Goal: Task Accomplishment & Management: Use online tool/utility

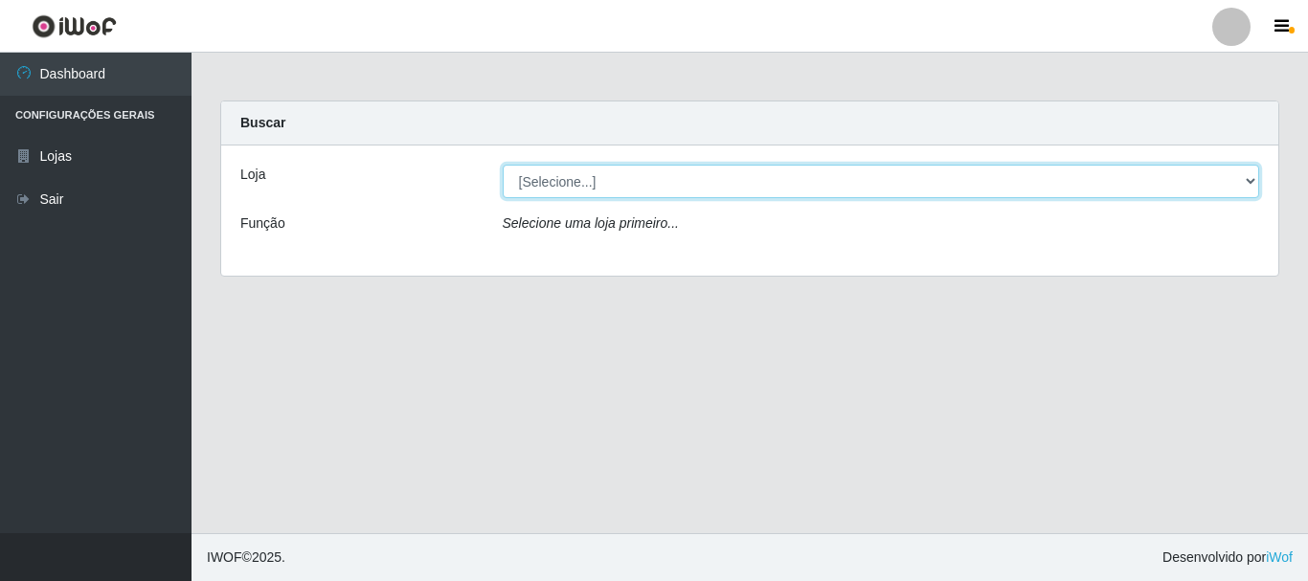
click at [1256, 176] on select "[Selecione...] [GEOGRAPHIC_DATA] [GEOGRAPHIC_DATA]" at bounding box center [882, 182] width 758 height 34
click at [1250, 172] on select "[Selecione...] [GEOGRAPHIC_DATA] [GEOGRAPHIC_DATA]" at bounding box center [882, 182] width 758 height 34
click at [1241, 178] on select "[Selecione...] [GEOGRAPHIC_DATA] [GEOGRAPHIC_DATA]" at bounding box center [882, 182] width 758 height 34
select select "64"
click at [503, 165] on select "[Selecione...] [GEOGRAPHIC_DATA] [GEOGRAPHIC_DATA]" at bounding box center [882, 182] width 758 height 34
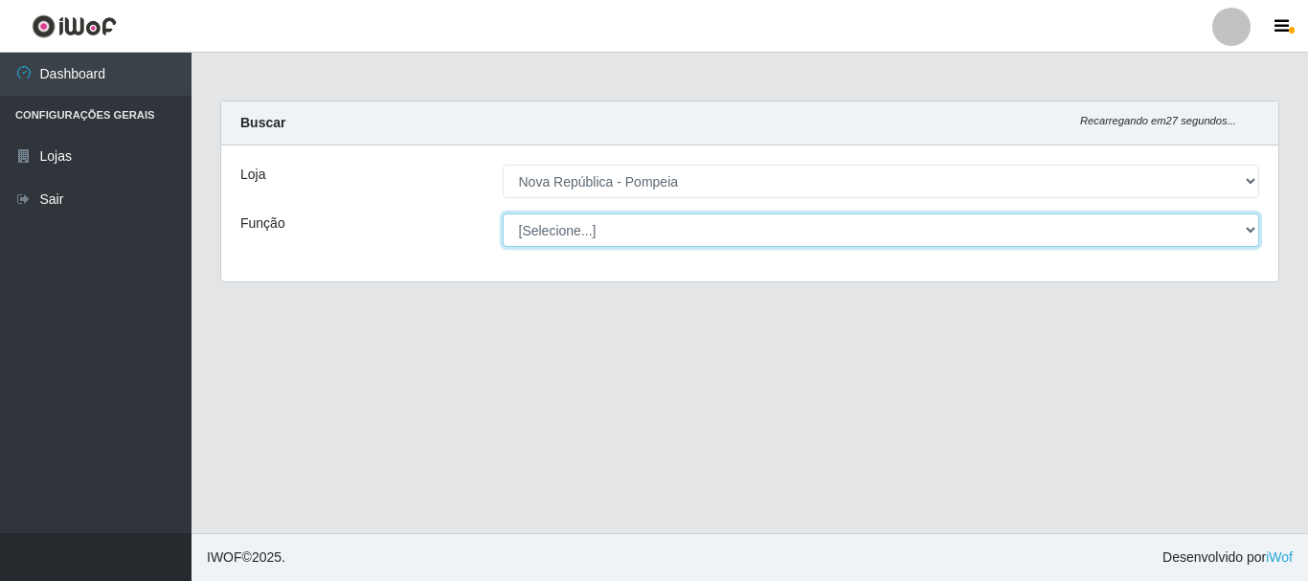
click at [1247, 228] on select "[Selecione...] Balconista Operador de Caixa Recepcionista Repositor" at bounding box center [882, 231] width 758 height 34
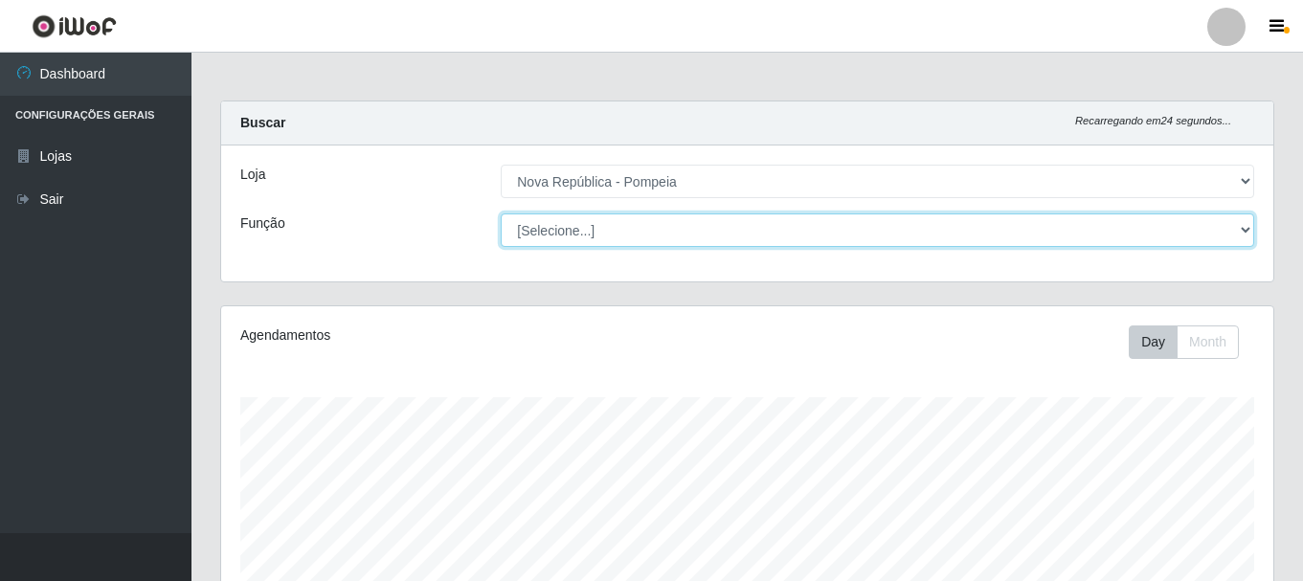
scroll to position [397, 1053]
select select "22"
click at [501, 214] on select "[Selecione...] Balconista Operador de Caixa Recepcionista Repositor" at bounding box center [878, 231] width 754 height 34
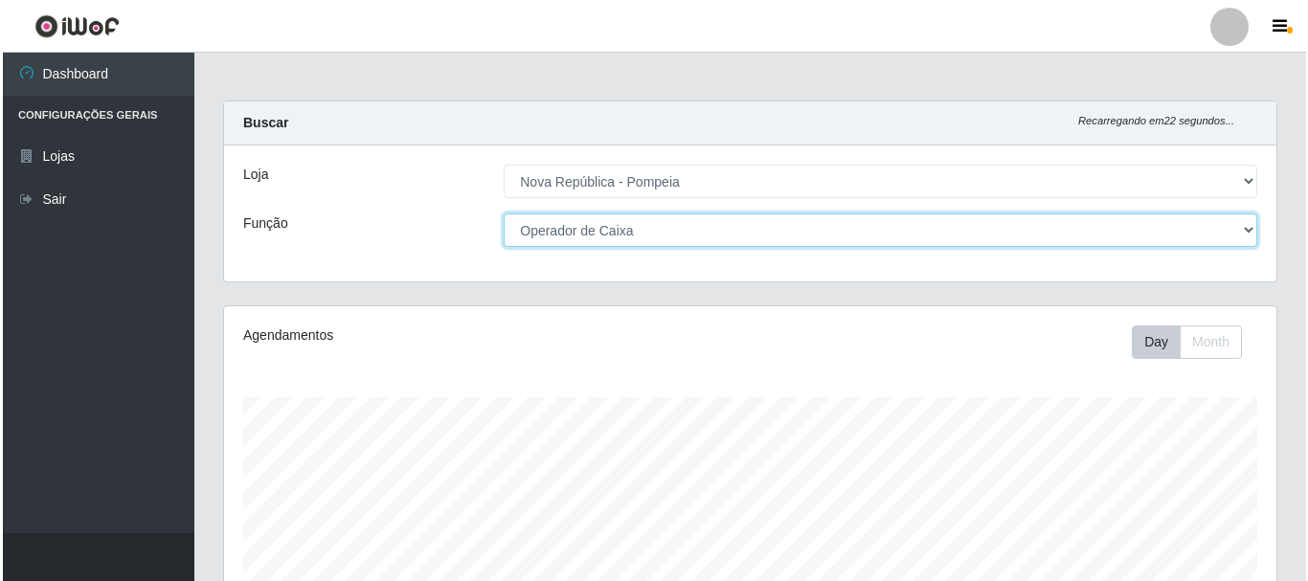
scroll to position [745, 0]
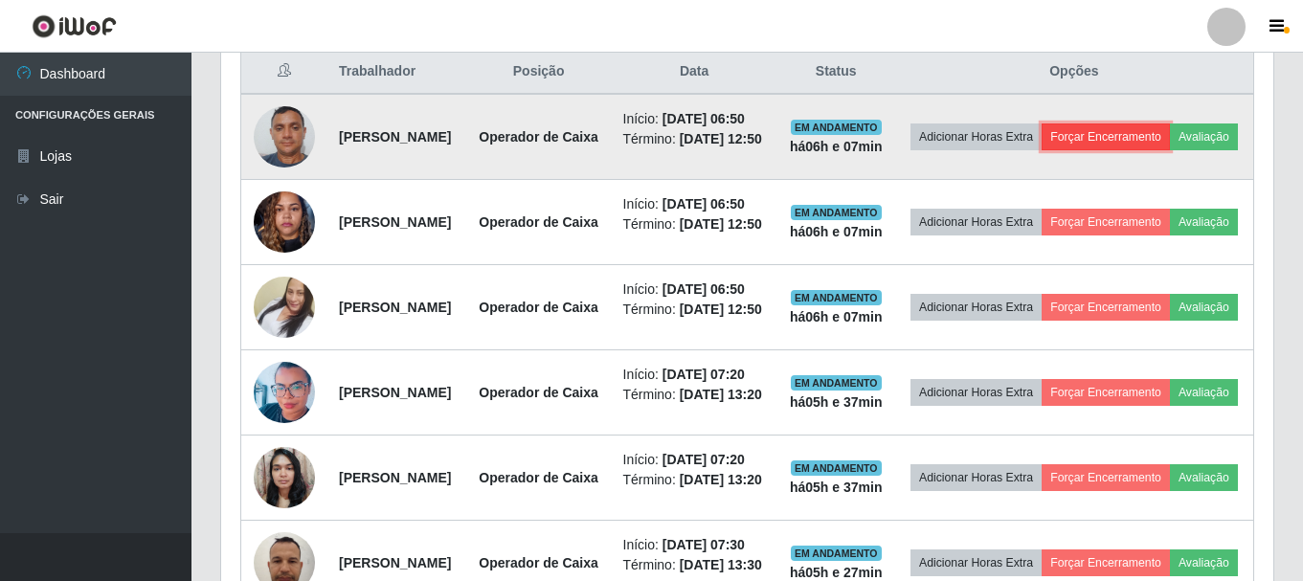
click at [1163, 143] on button "Forçar Encerramento" at bounding box center [1106, 137] width 128 height 27
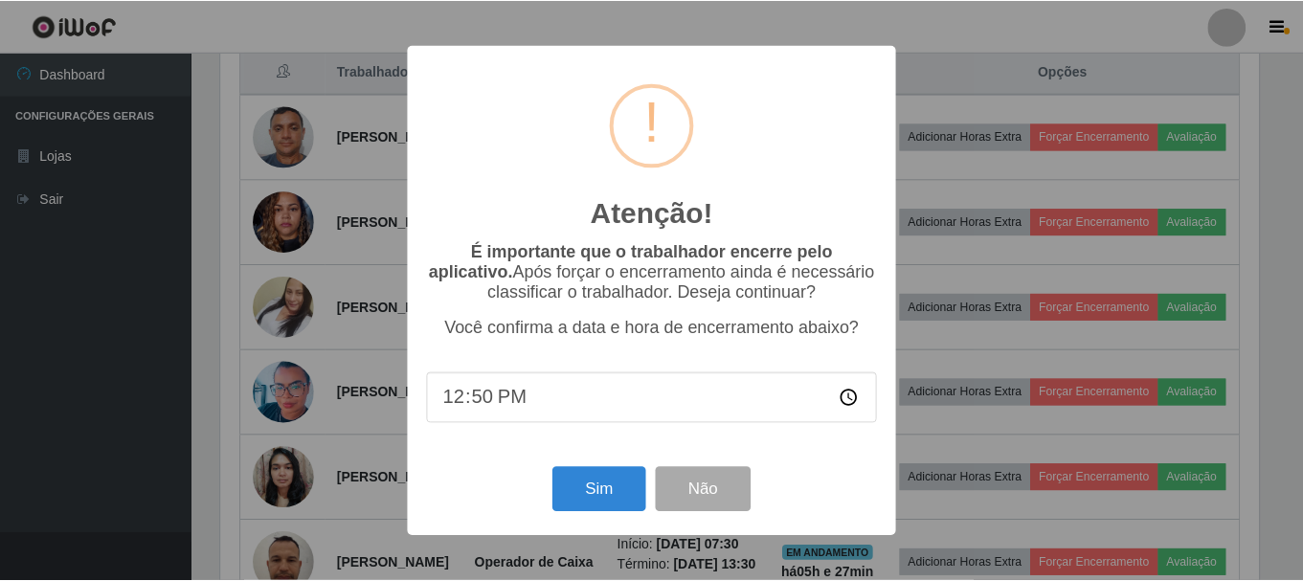
scroll to position [397, 1043]
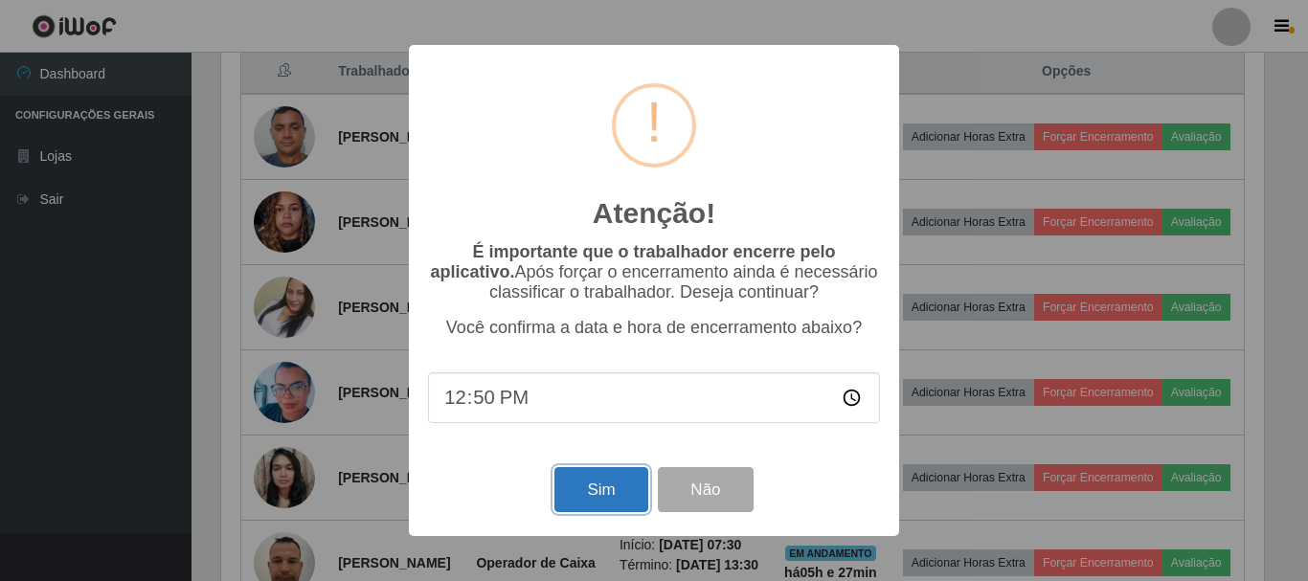
click at [606, 498] on button "Sim" at bounding box center [601, 489] width 93 height 45
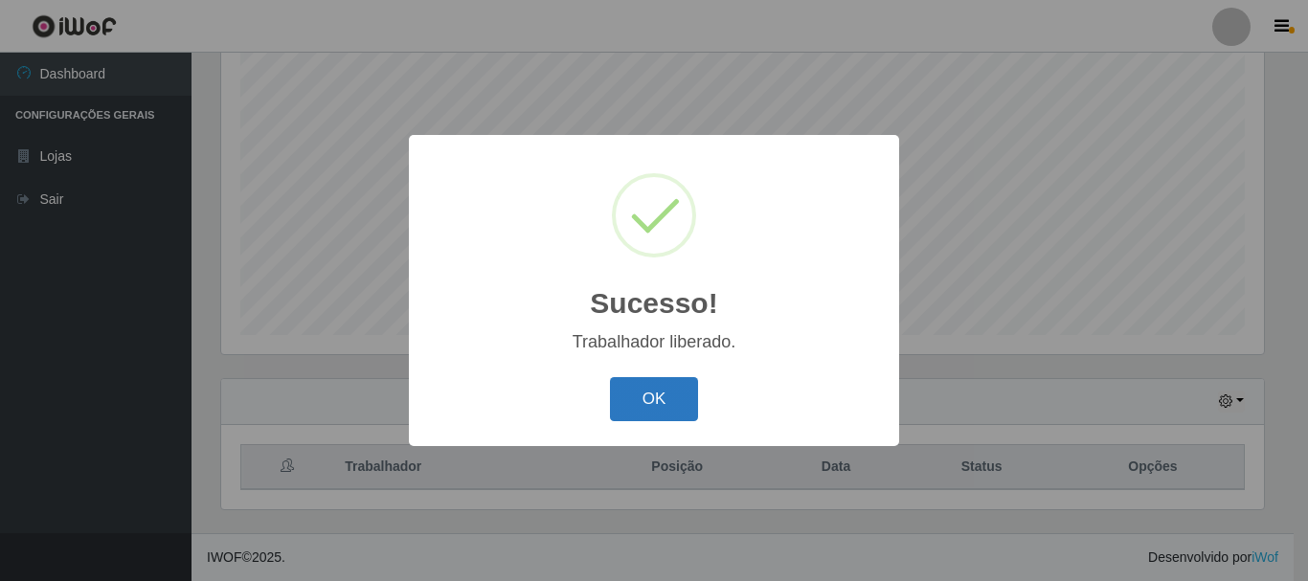
click at [659, 412] on button "OK" at bounding box center [654, 399] width 89 height 45
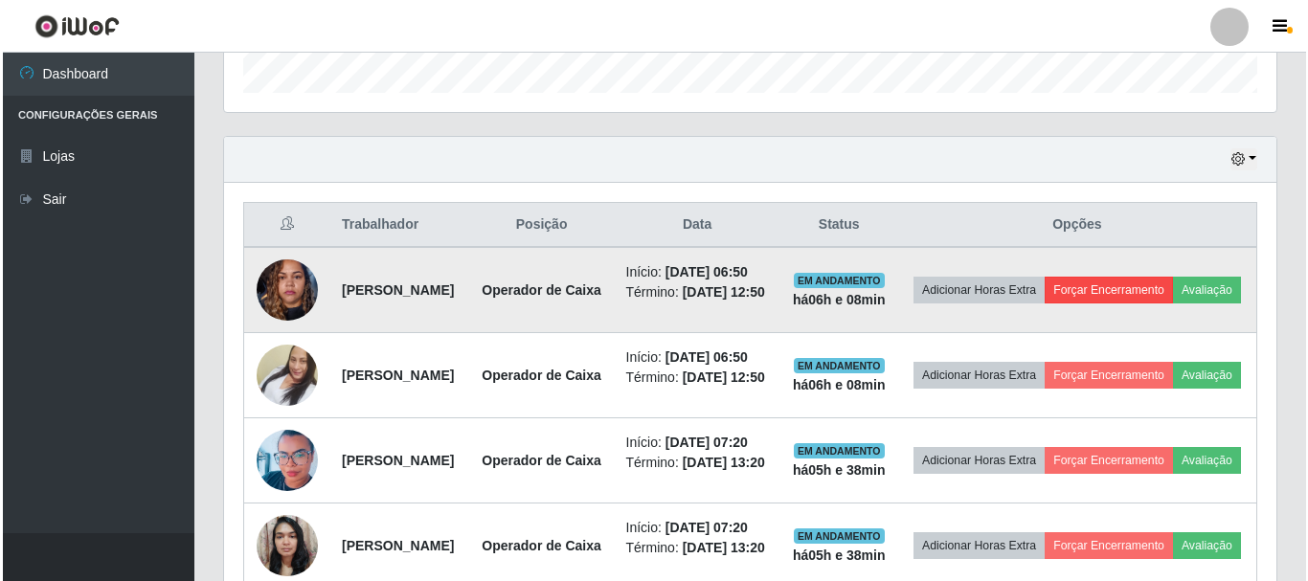
scroll to position [646, 0]
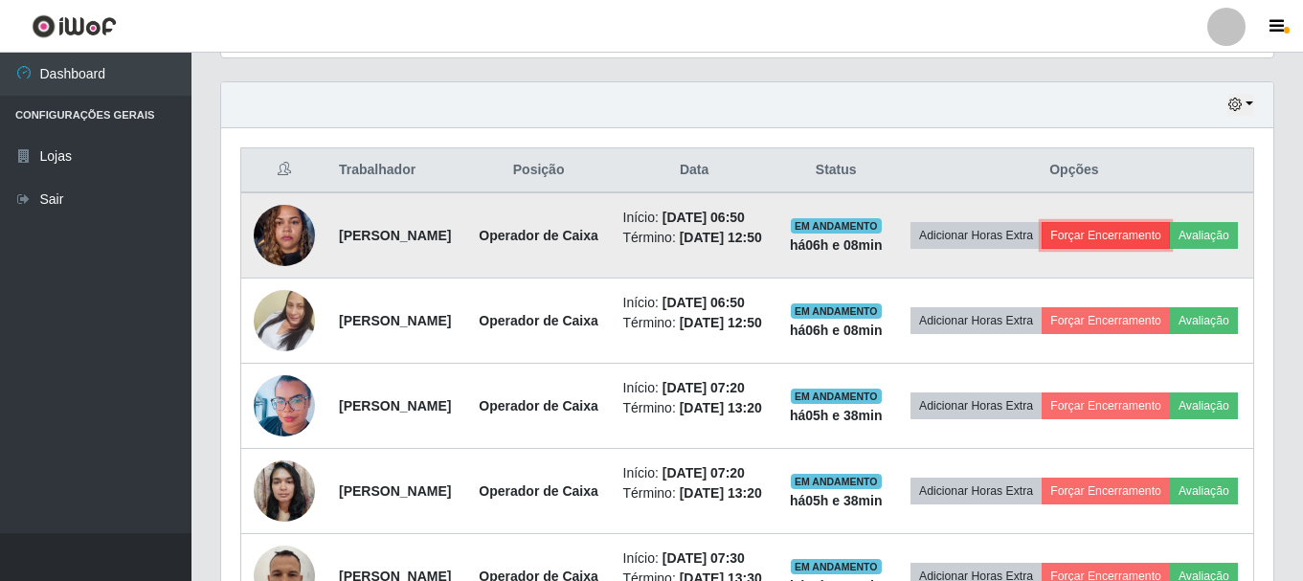
click at [1170, 235] on button "Forçar Encerramento" at bounding box center [1106, 235] width 128 height 27
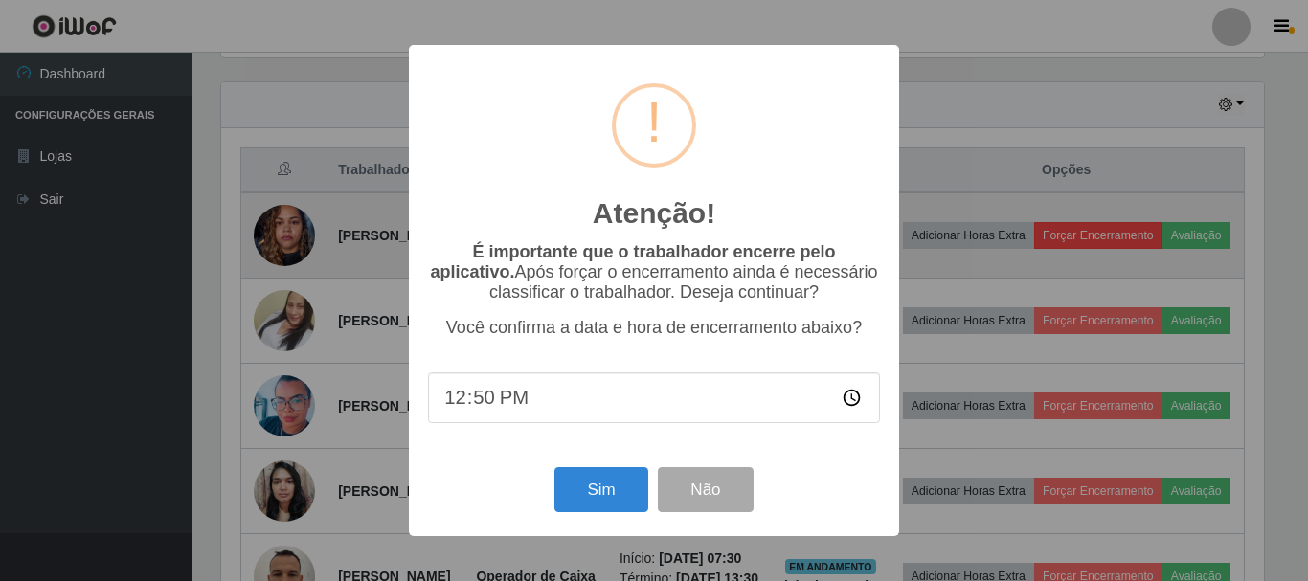
scroll to position [397, 1043]
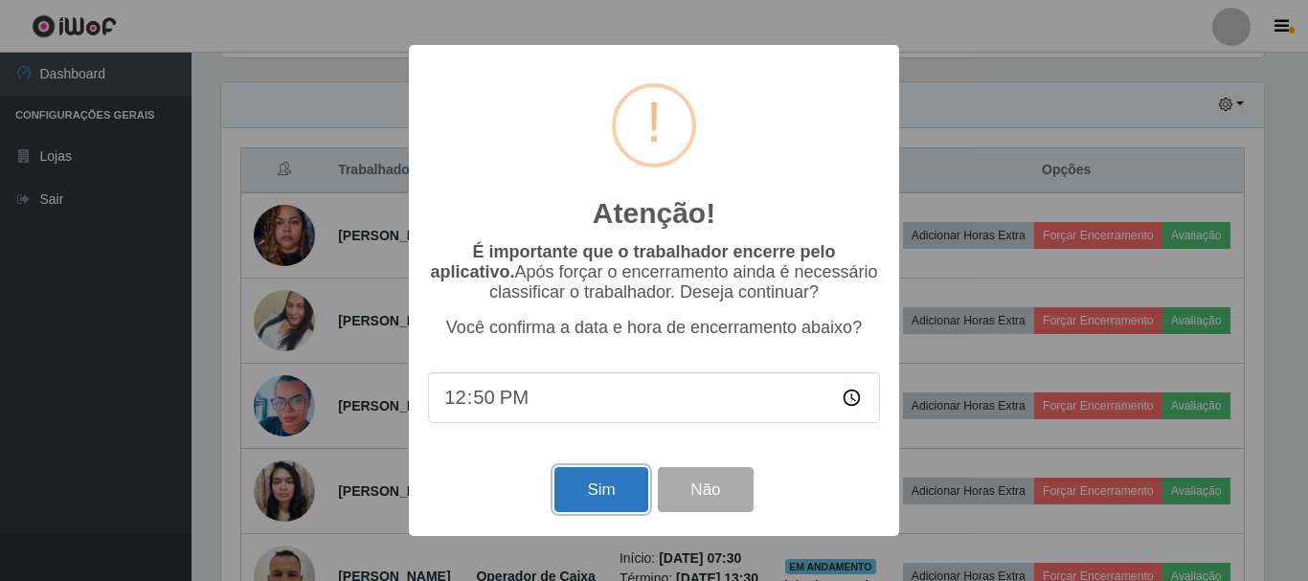
click at [622, 495] on button "Sim" at bounding box center [601, 489] width 93 height 45
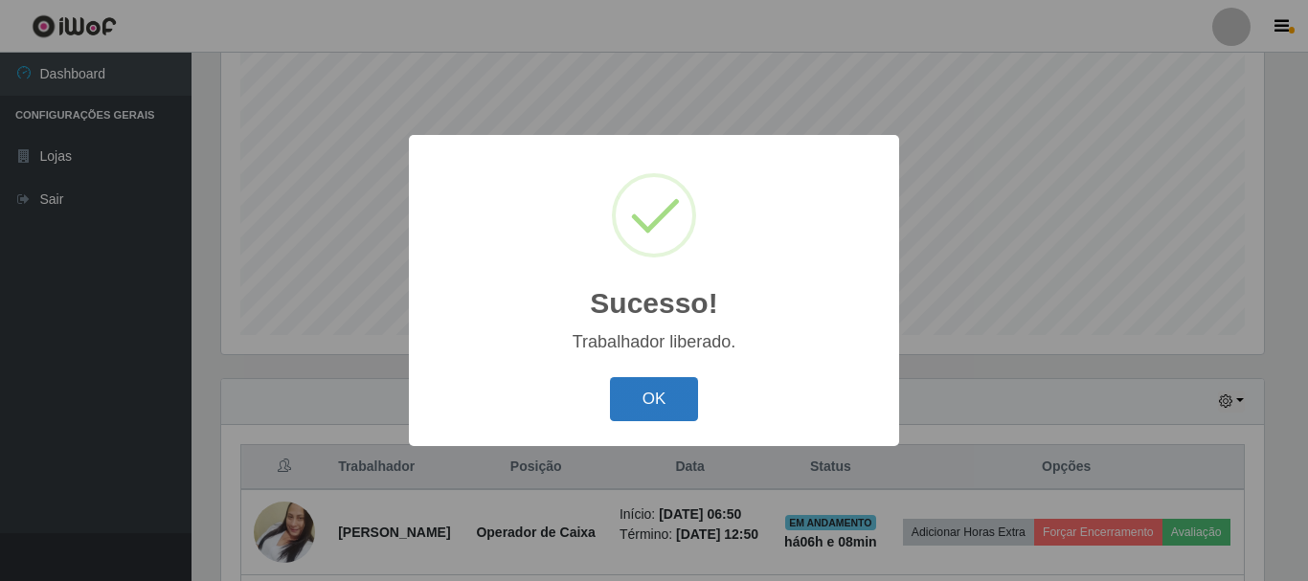
click at [668, 392] on button "OK" at bounding box center [654, 399] width 89 height 45
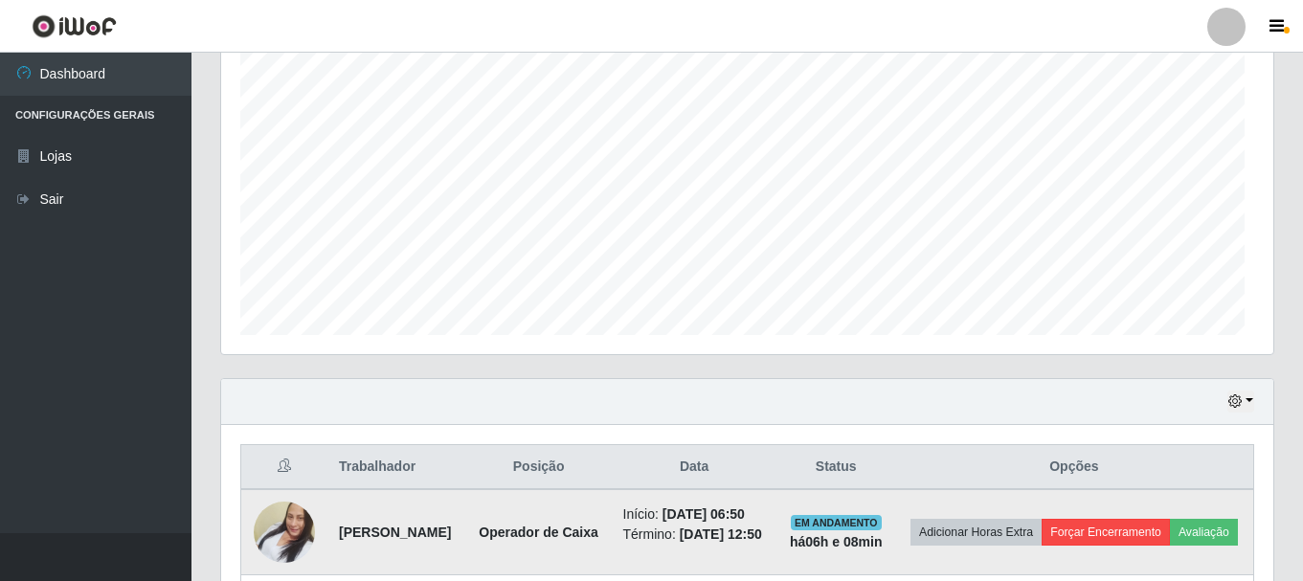
scroll to position [397, 1053]
click at [1170, 542] on button "Forçar Encerramento" at bounding box center [1106, 532] width 128 height 27
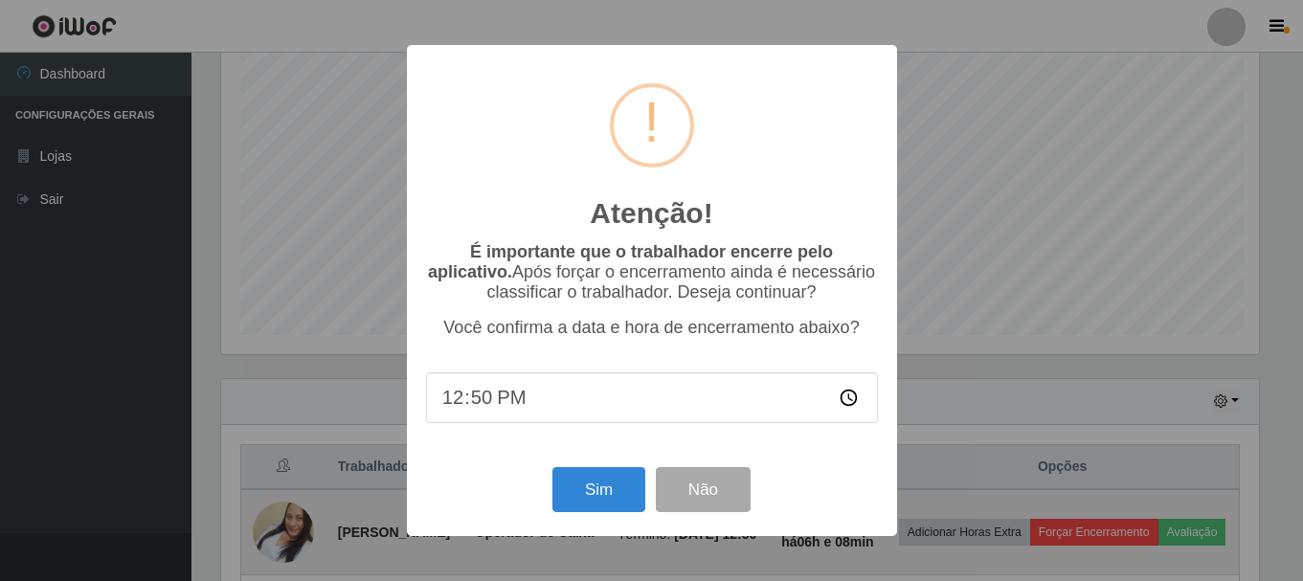
scroll to position [397, 1043]
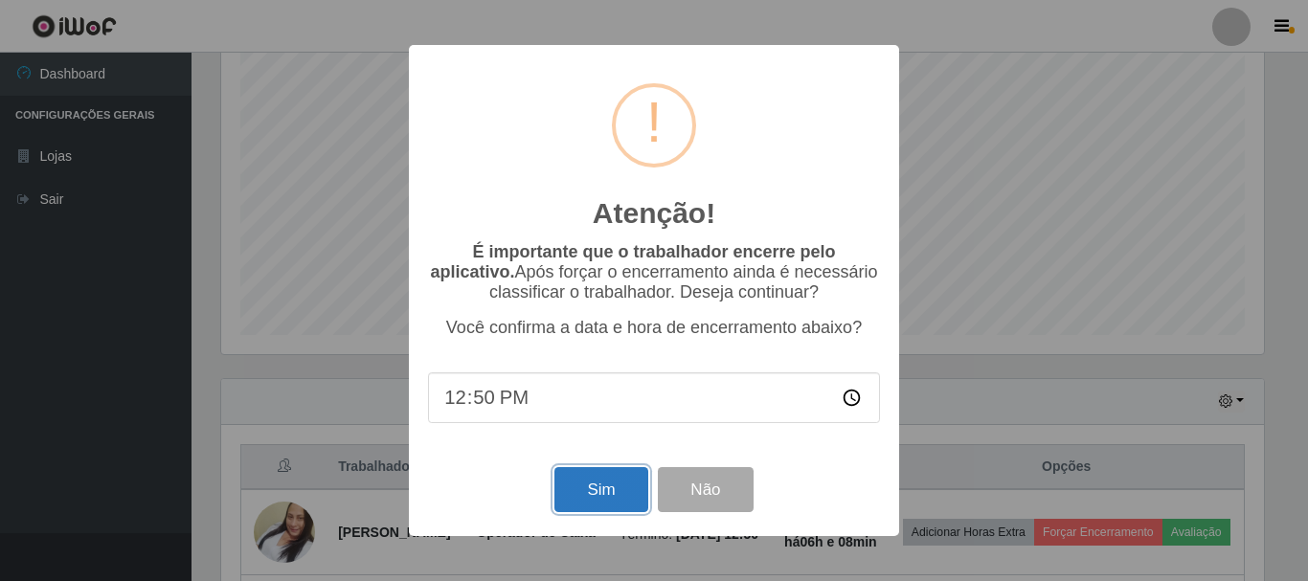
click at [595, 499] on button "Sim" at bounding box center [601, 489] width 93 height 45
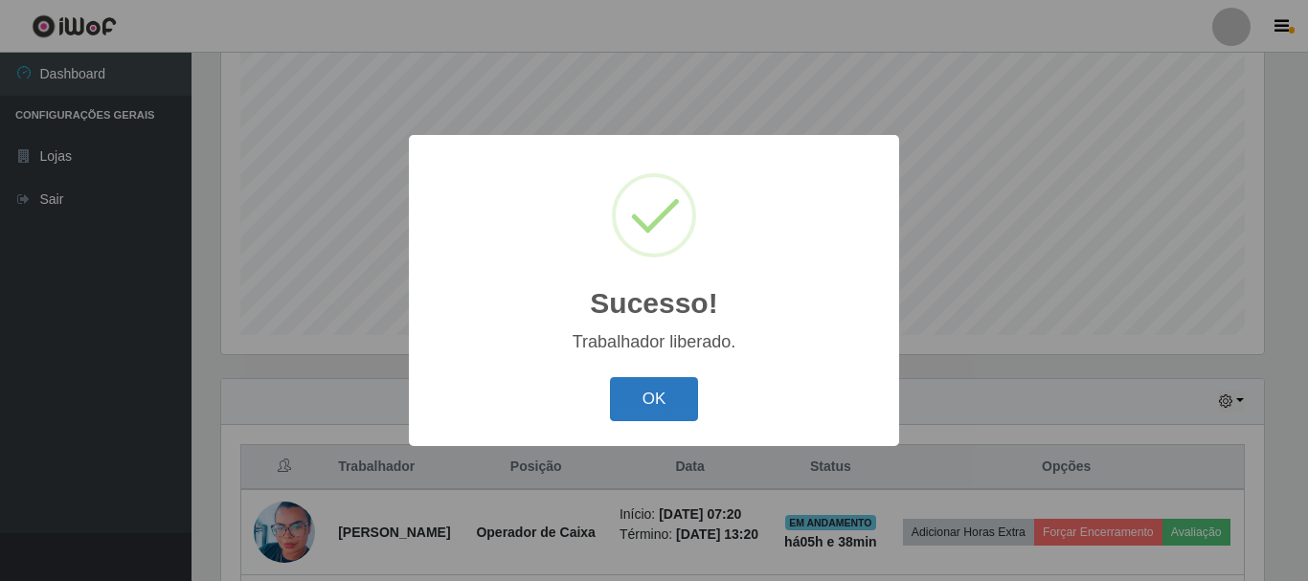
click at [668, 401] on button "OK" at bounding box center [654, 399] width 89 height 45
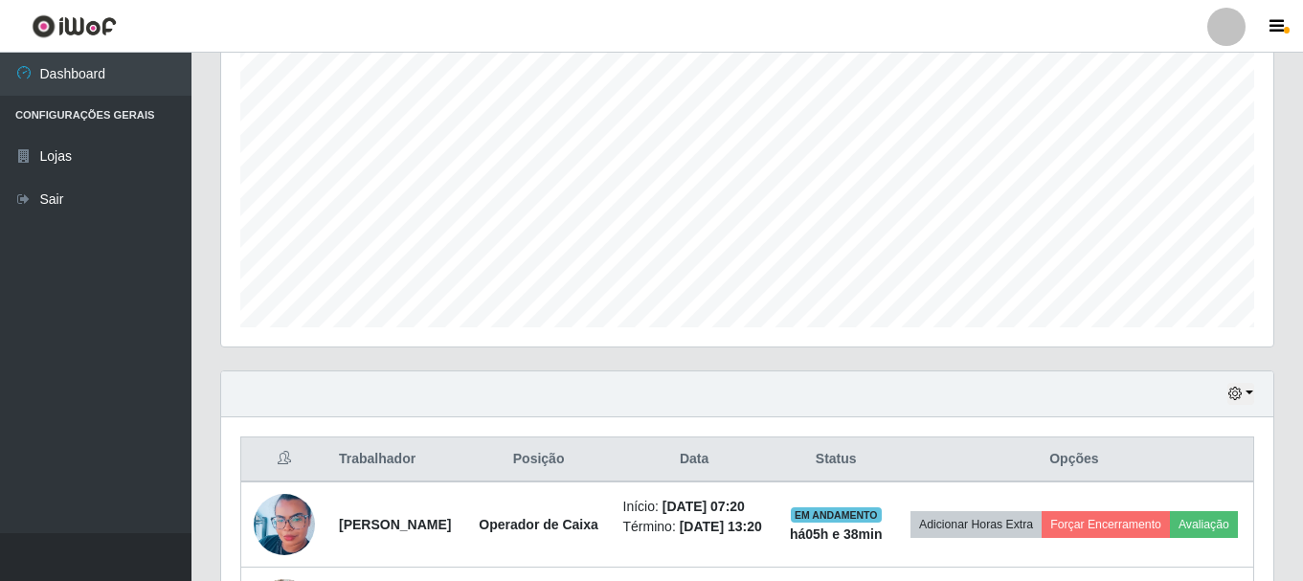
scroll to position [628, 0]
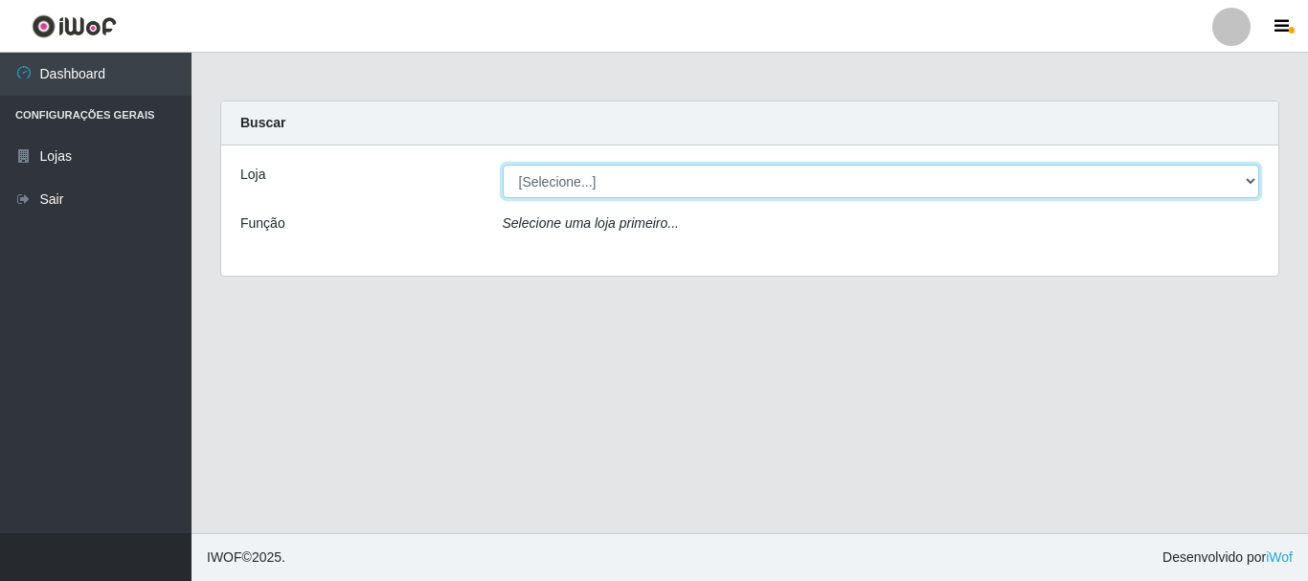
drag, startPoint x: 1250, startPoint y: 182, endPoint x: 1002, endPoint y: 193, distance: 248.3
click at [1250, 182] on select "[Selecione...] [GEOGRAPHIC_DATA] [GEOGRAPHIC_DATA]" at bounding box center [882, 182] width 758 height 34
select select "64"
click at [503, 165] on select "[Selecione...] [GEOGRAPHIC_DATA] [GEOGRAPHIC_DATA]" at bounding box center [882, 182] width 758 height 34
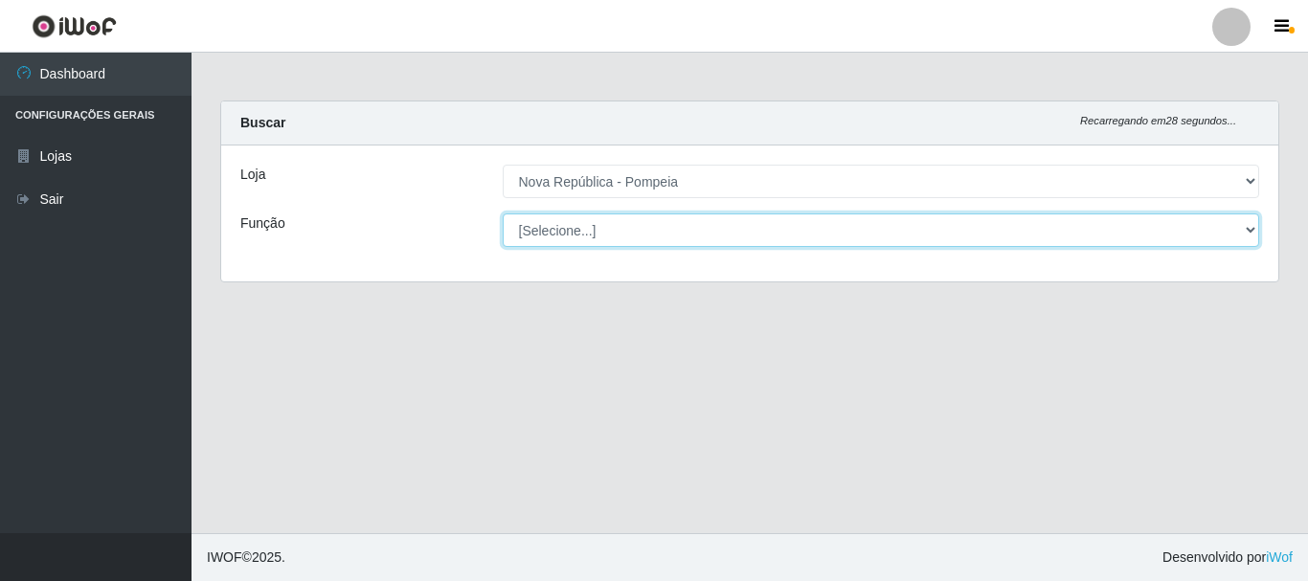
drag, startPoint x: 1240, startPoint y: 222, endPoint x: 996, endPoint y: 246, distance: 245.4
click at [1240, 222] on select "[Selecione...] Balconista Operador de Caixa Recepcionista Repositor" at bounding box center [882, 231] width 758 height 34
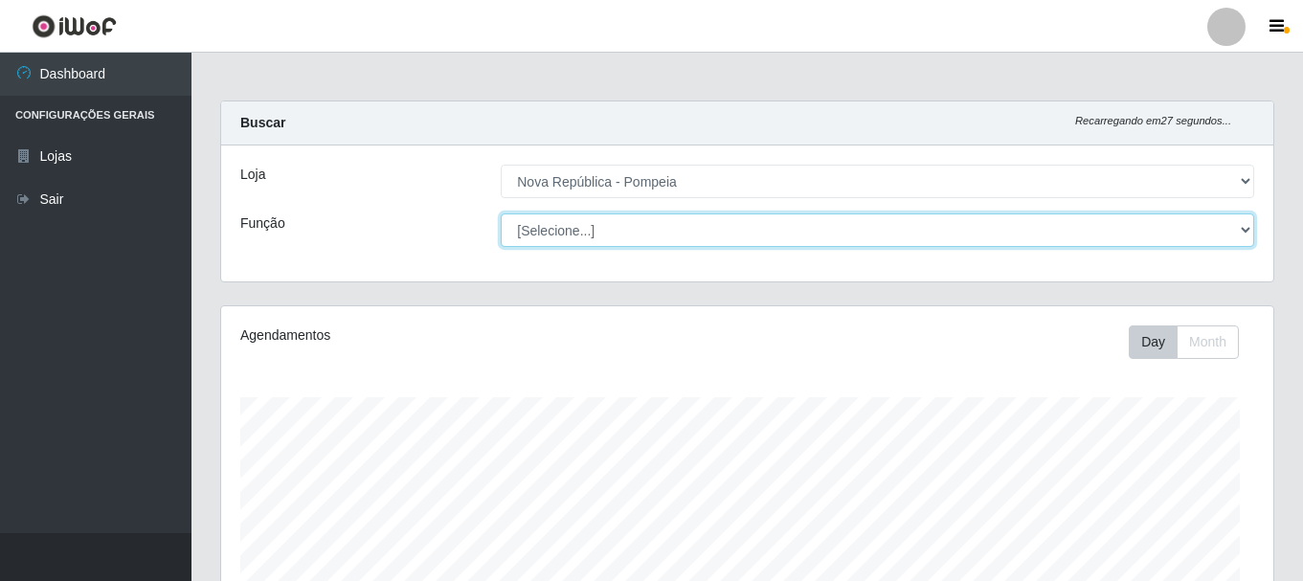
select select "22"
click at [501, 214] on select "[Selecione...] Balconista Operador de Caixa Recepcionista Repositor" at bounding box center [878, 231] width 754 height 34
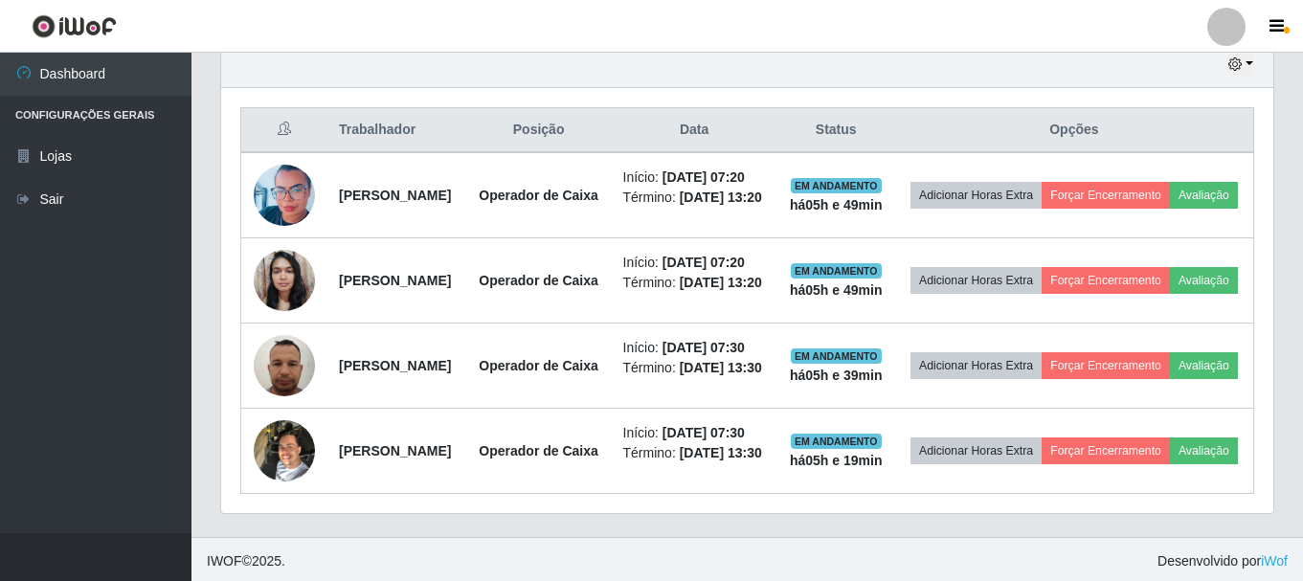
scroll to position [178, 0]
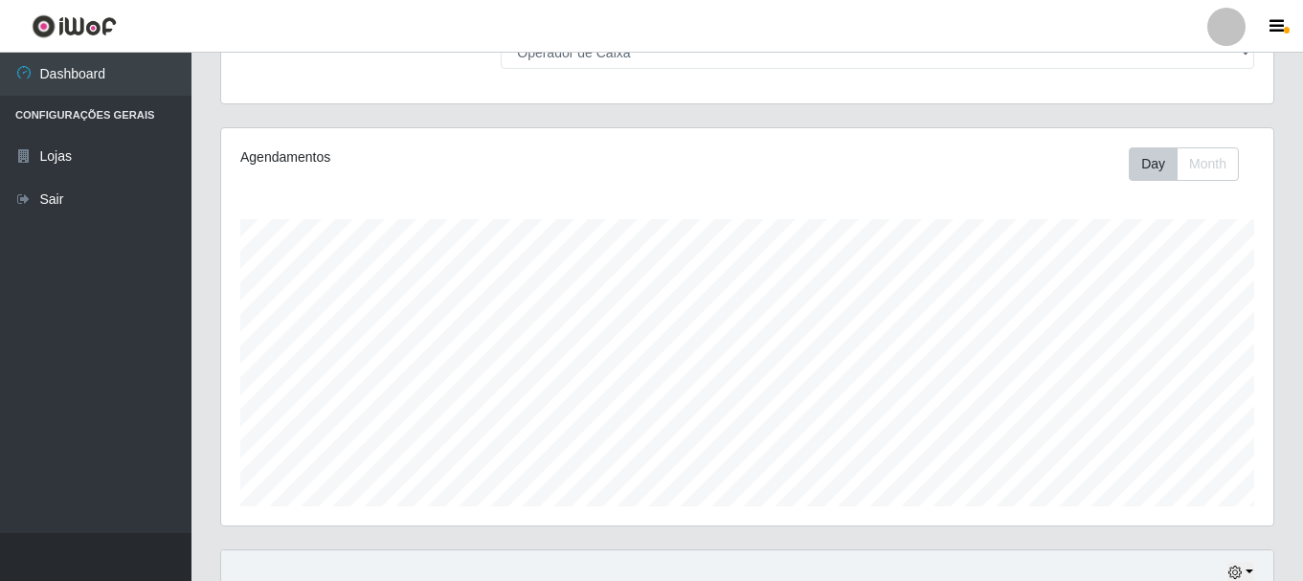
drag, startPoint x: 1302, startPoint y: 144, endPoint x: 1305, endPoint y: 206, distance: 62.4
click at [1303, 206] on html "Perfil Alterar Senha Sair Dashboard Configurações Gerais Lojas Sair Carregando.…" at bounding box center [651, 458] width 1303 height 1272
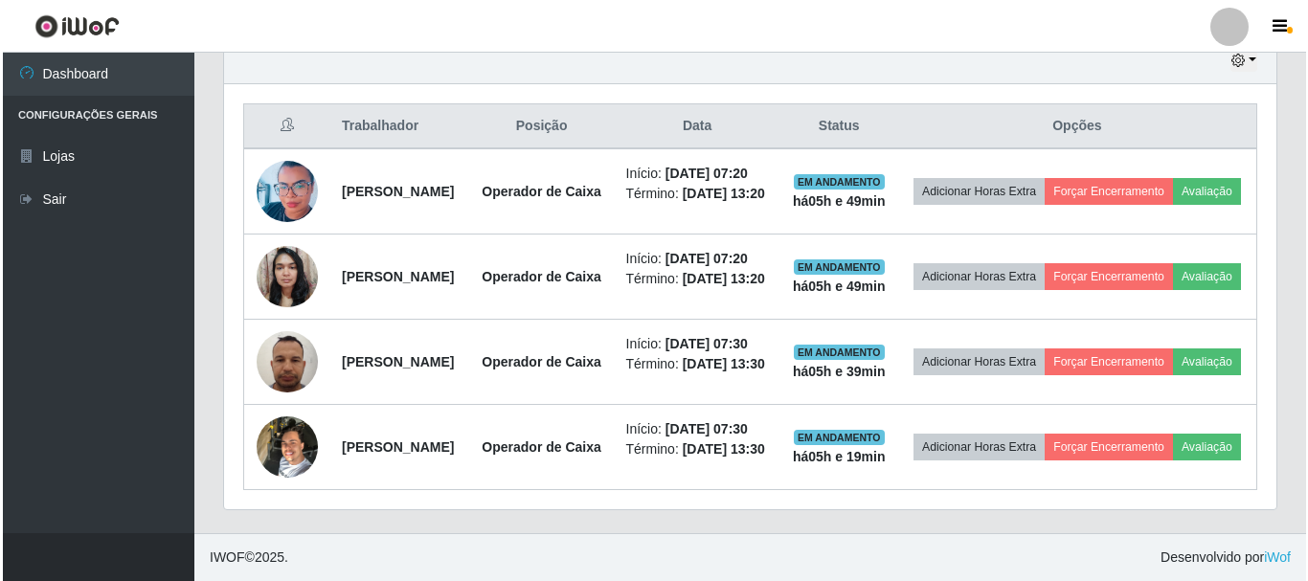
scroll to position [698, 0]
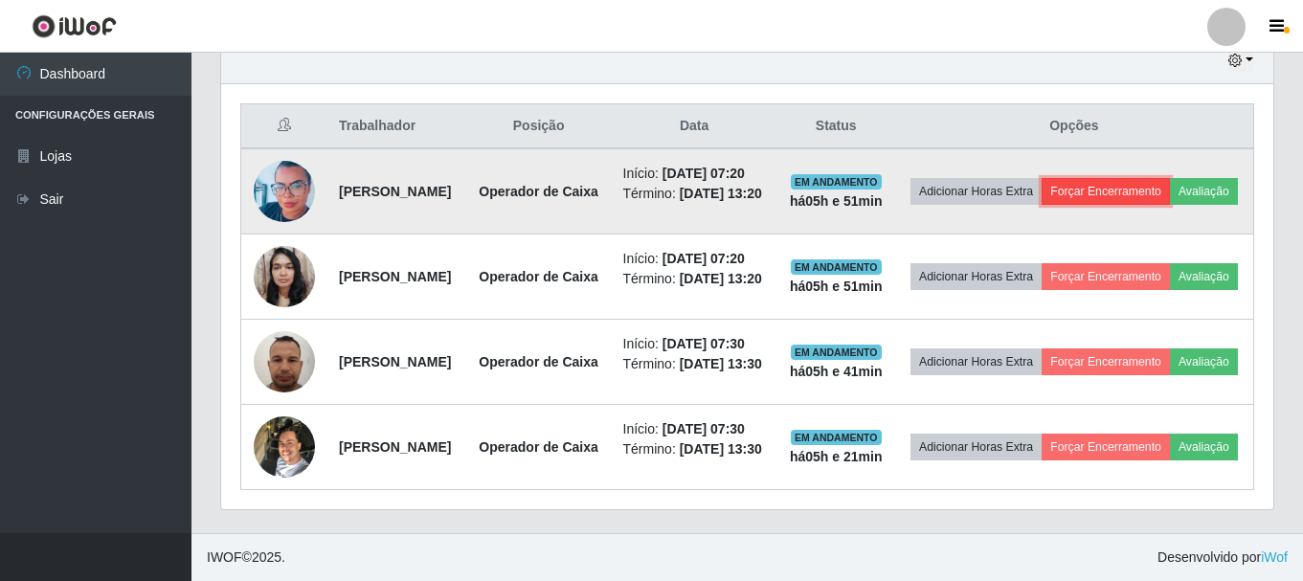
click at [1165, 180] on button "Forçar Encerramento" at bounding box center [1106, 191] width 128 height 27
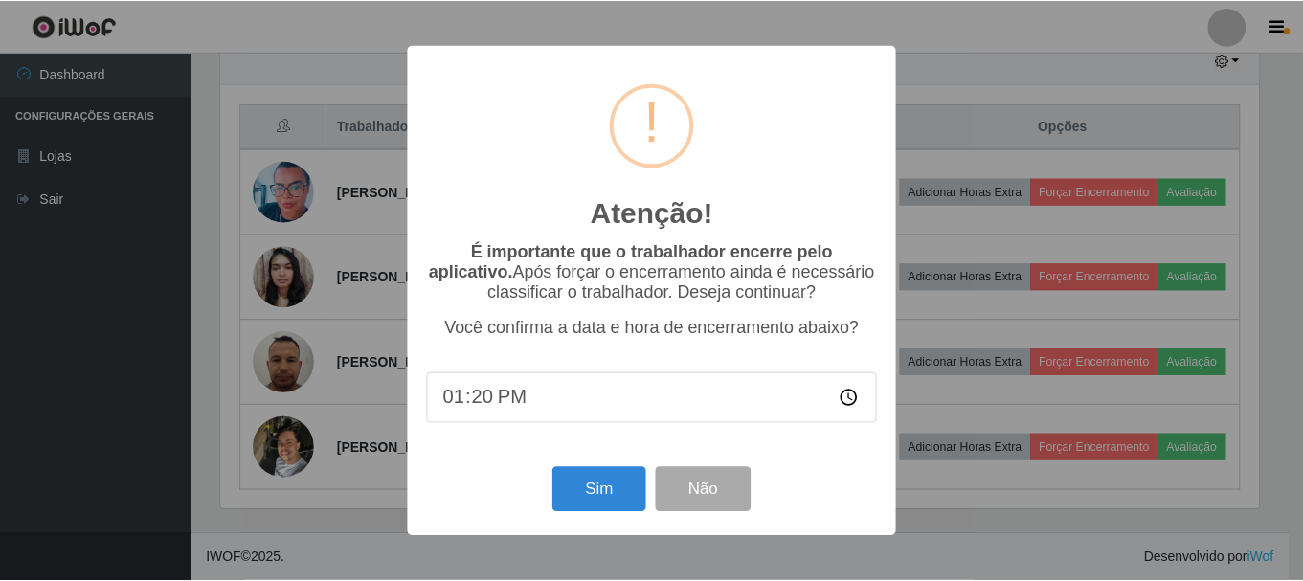
scroll to position [397, 1043]
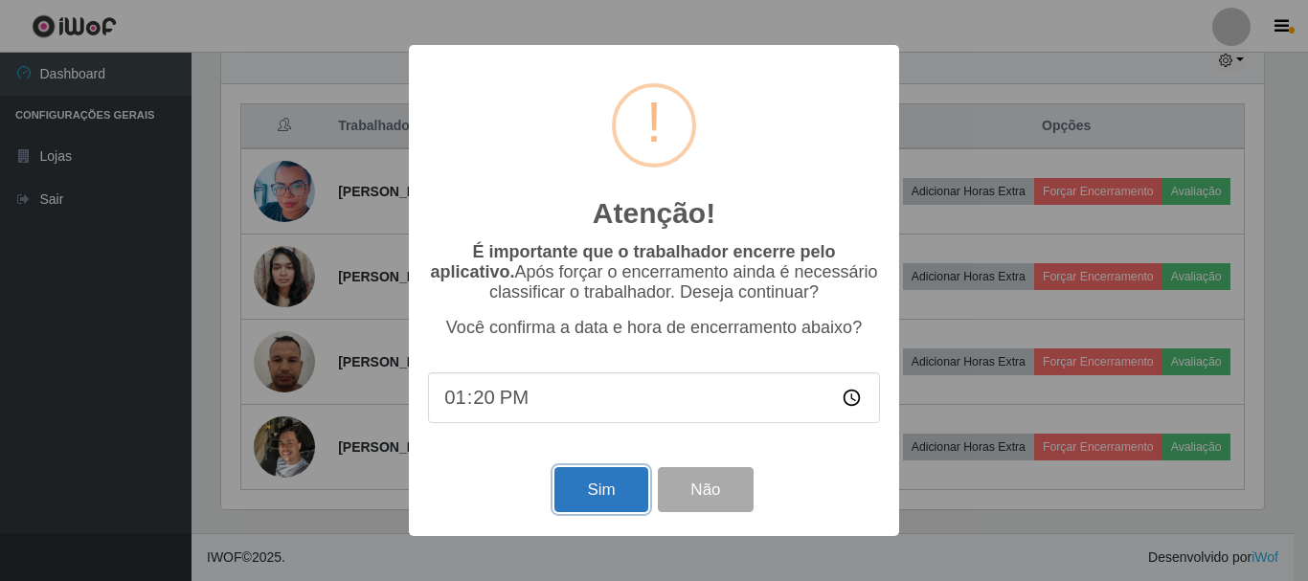
click at [581, 487] on button "Sim" at bounding box center [601, 489] width 93 height 45
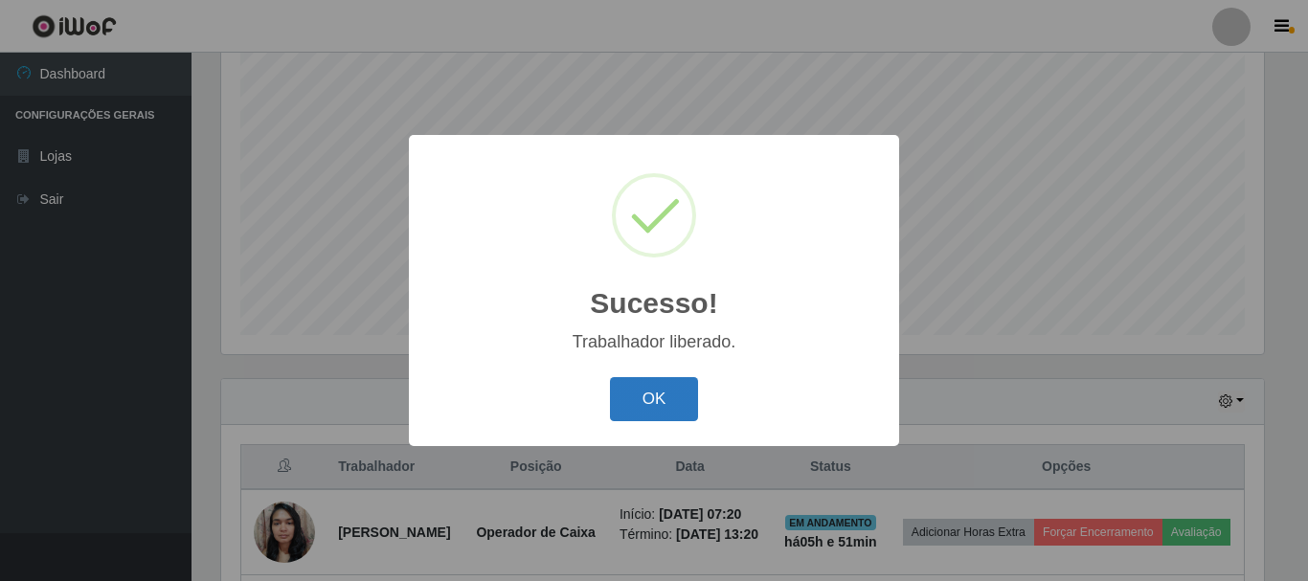
click at [666, 405] on button "OK" at bounding box center [654, 399] width 89 height 45
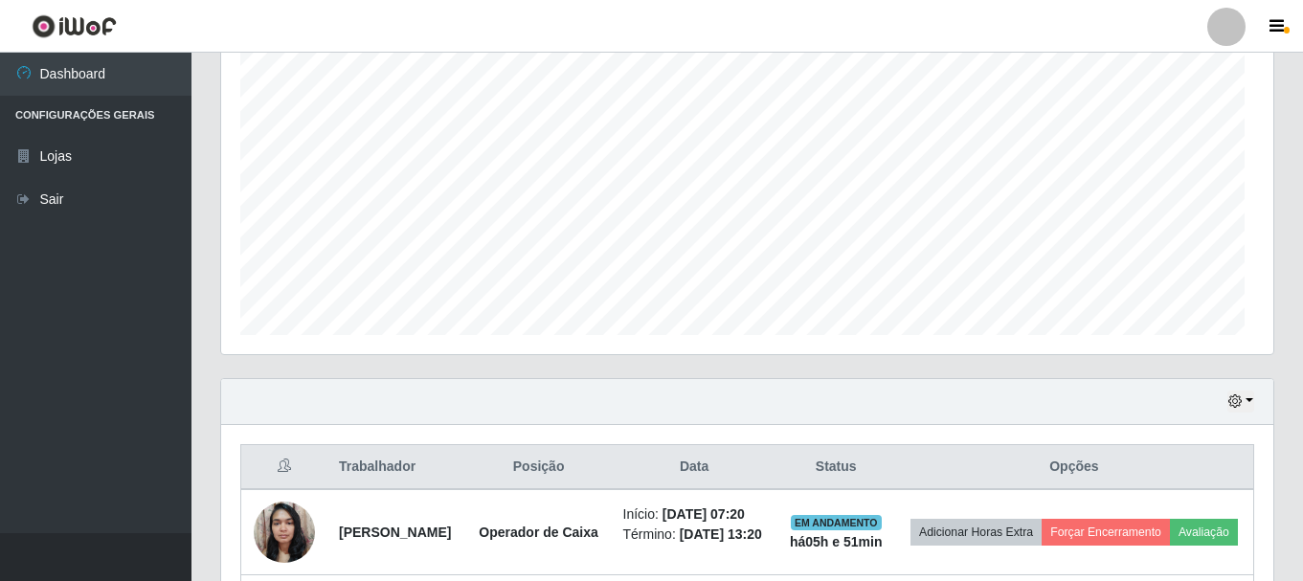
scroll to position [397, 1053]
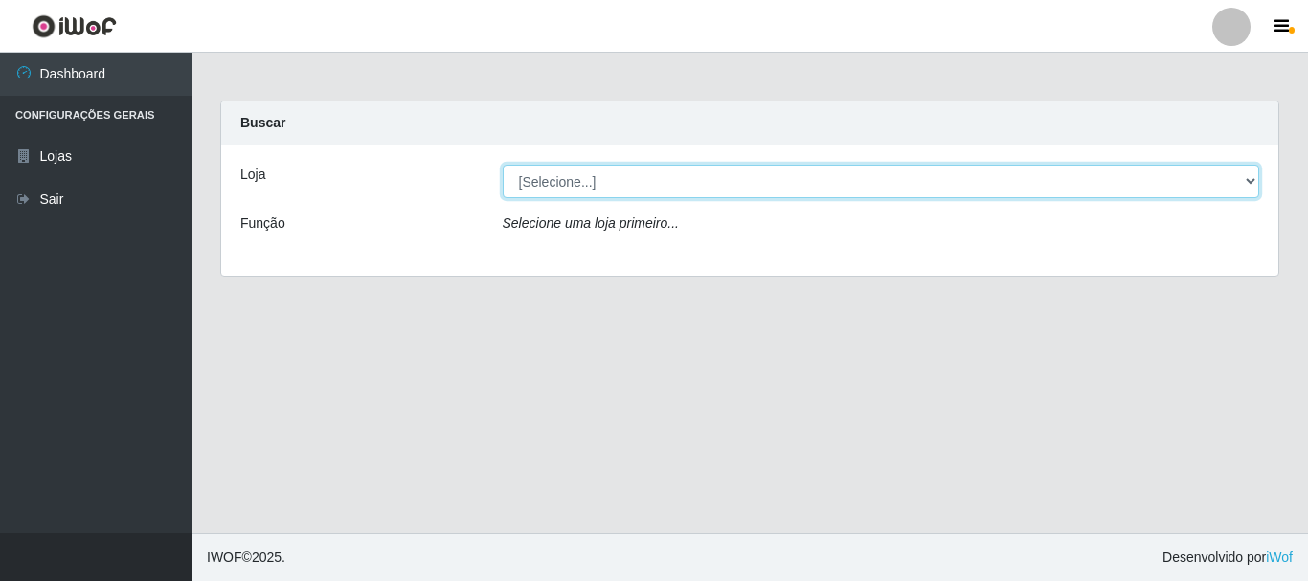
click at [565, 183] on select "[Selecione...] [GEOGRAPHIC_DATA] [GEOGRAPHIC_DATA]" at bounding box center [882, 182] width 758 height 34
select select "64"
click at [503, 165] on select "[Selecione...] [GEOGRAPHIC_DATA] [GEOGRAPHIC_DATA]" at bounding box center [882, 182] width 758 height 34
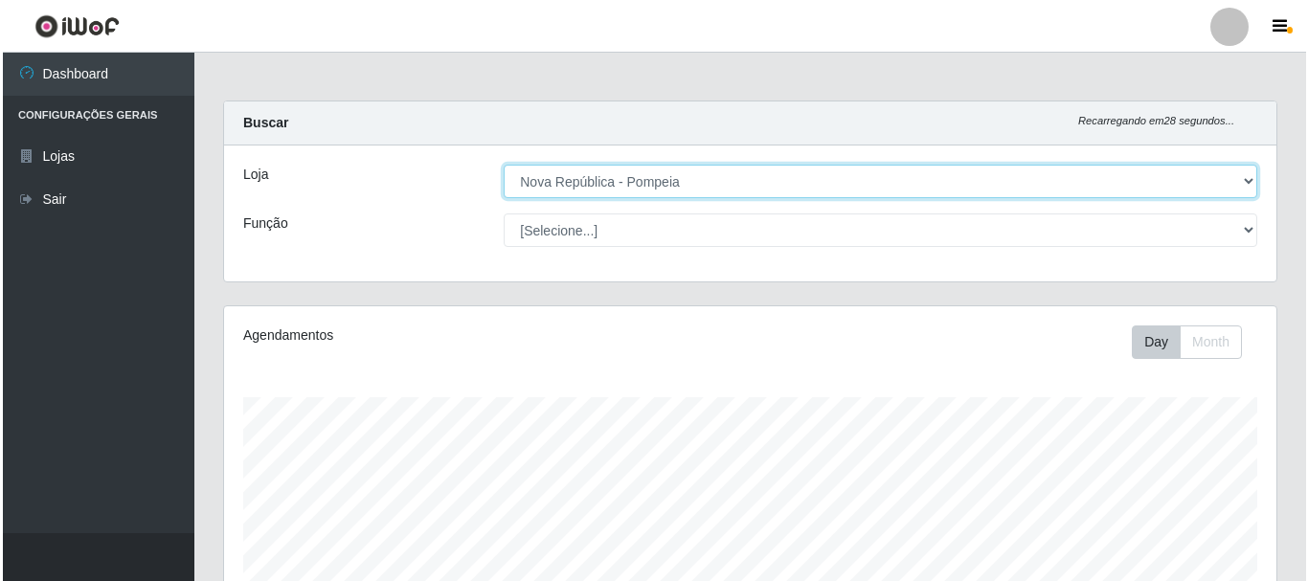
scroll to position [709, 0]
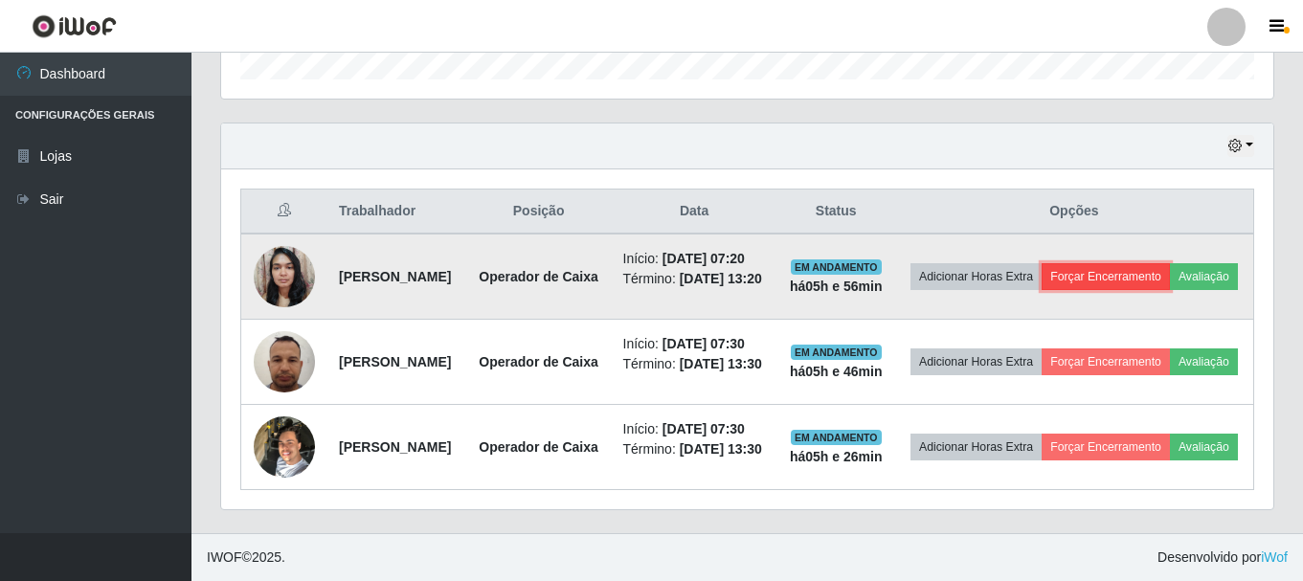
click at [1170, 263] on button "Forçar Encerramento" at bounding box center [1106, 276] width 128 height 27
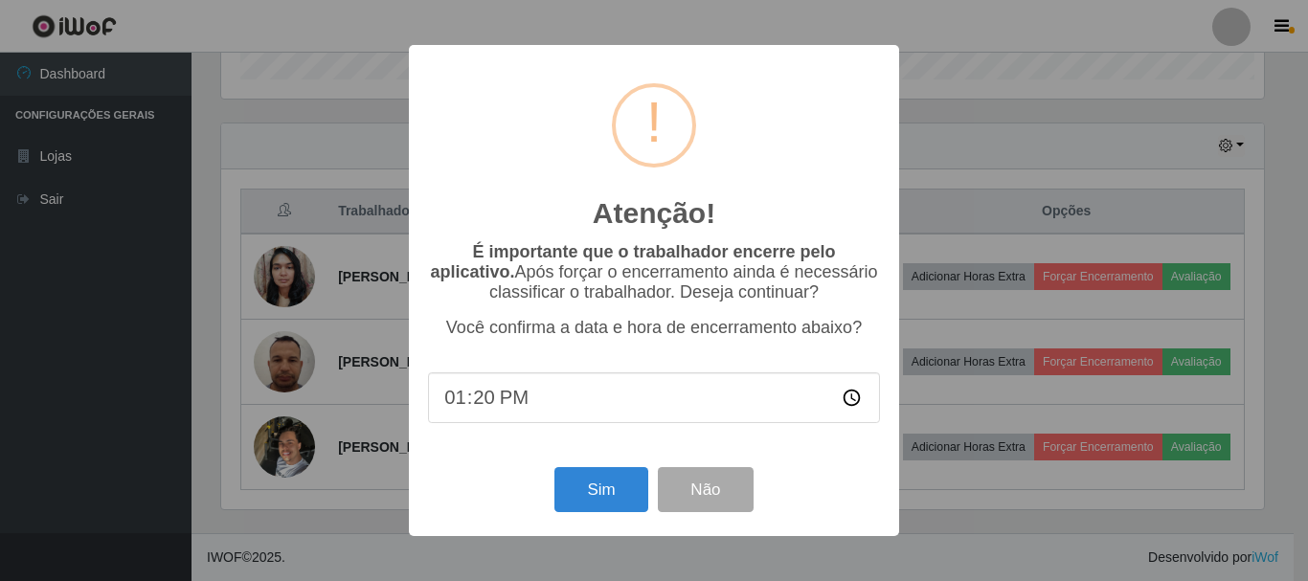
click at [1161, 174] on div "Atenção! × É importante que o trabalhador encerre pelo aplicativo. Após forçar …" at bounding box center [654, 290] width 1308 height 581
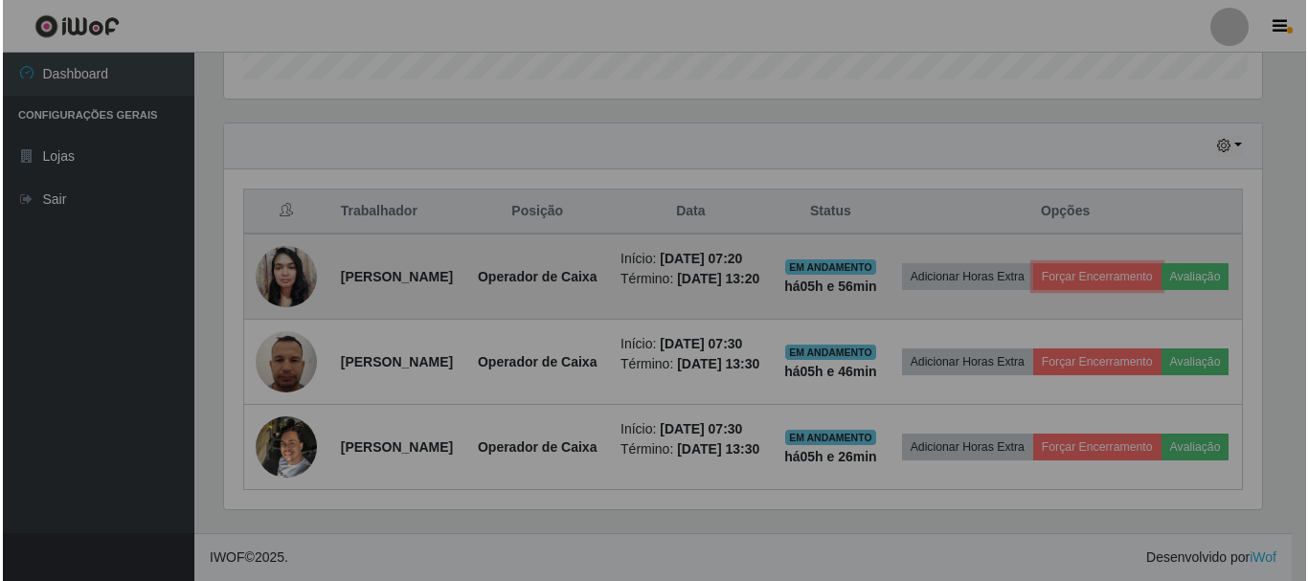
scroll to position [397, 1053]
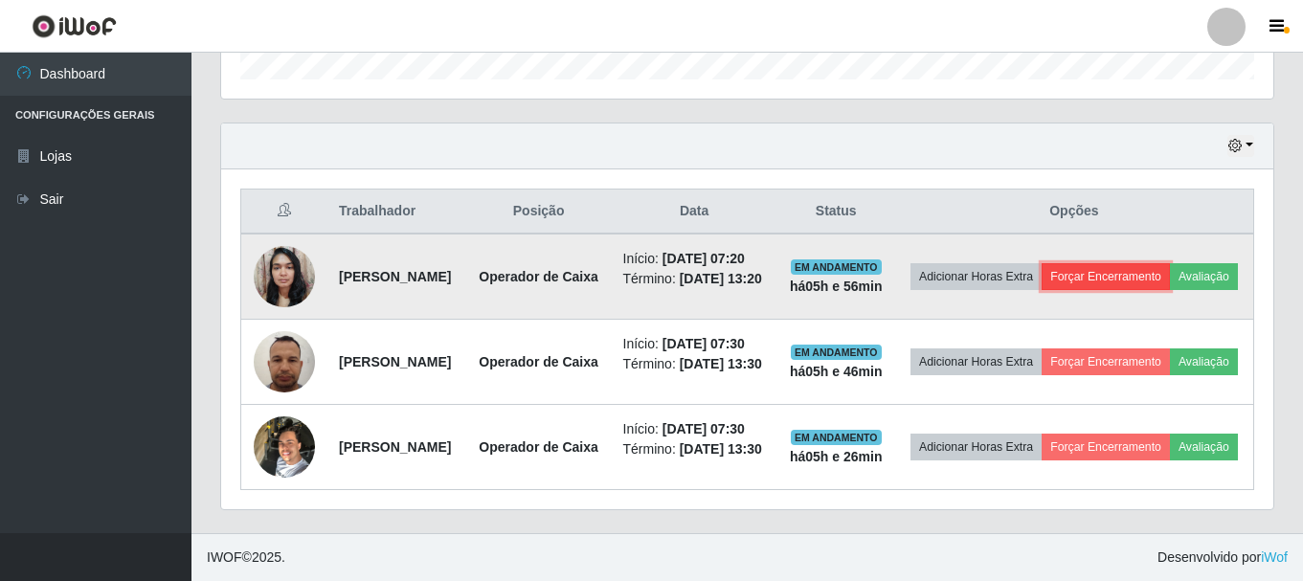
click at [1166, 263] on button "Forçar Encerramento" at bounding box center [1106, 276] width 128 height 27
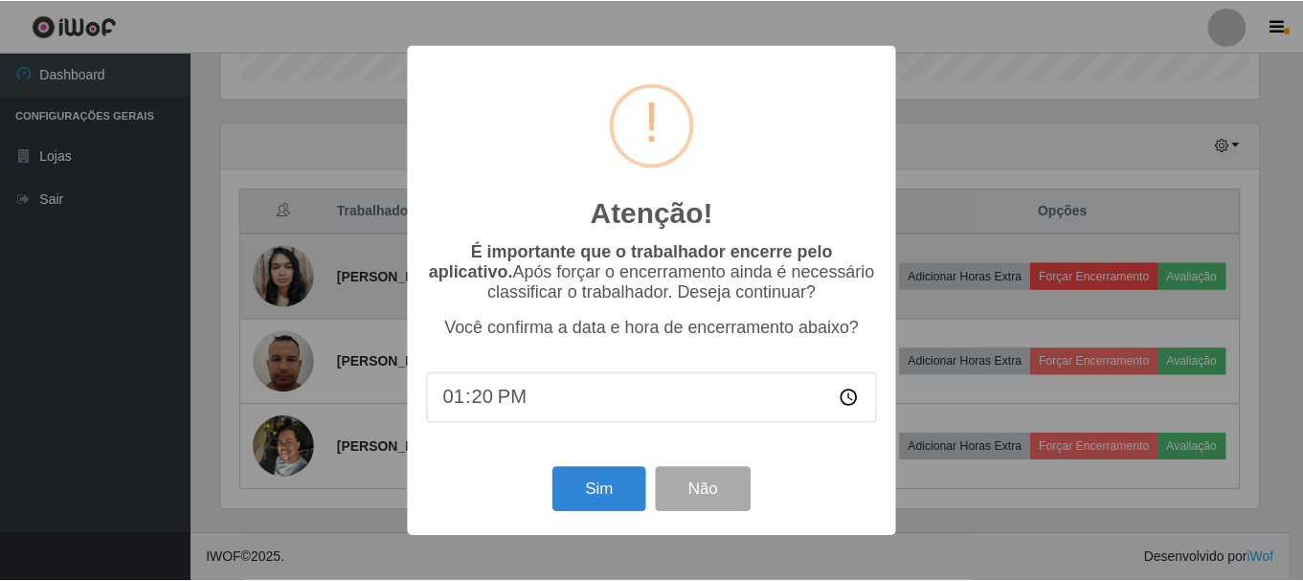
scroll to position [397, 1043]
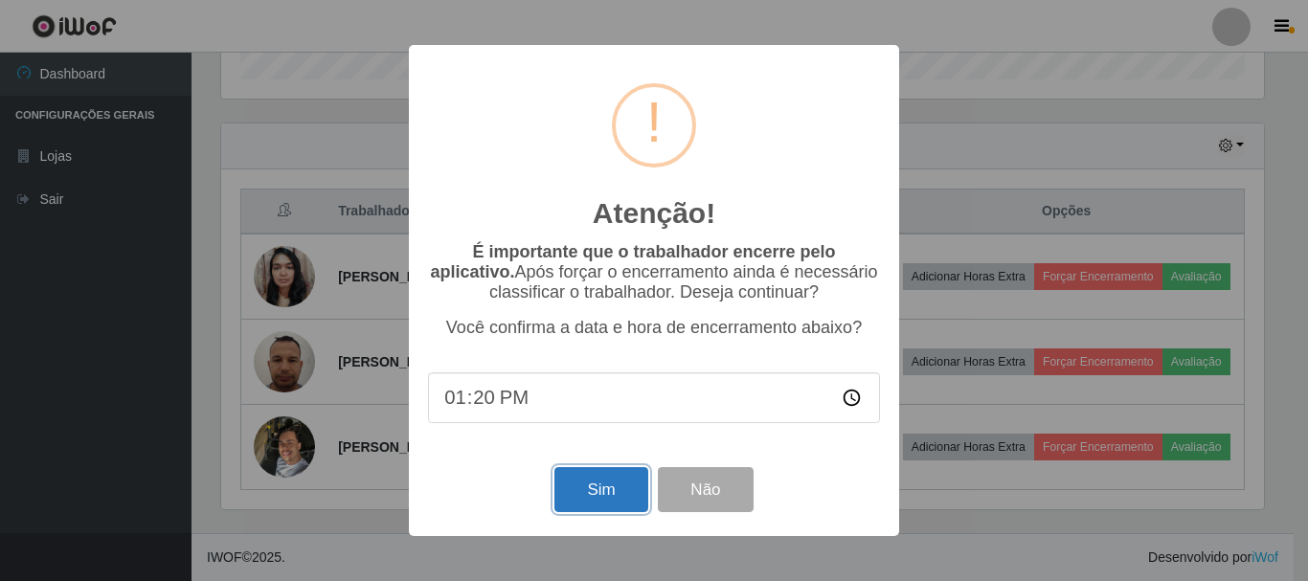
click at [583, 502] on button "Sim" at bounding box center [601, 489] width 93 height 45
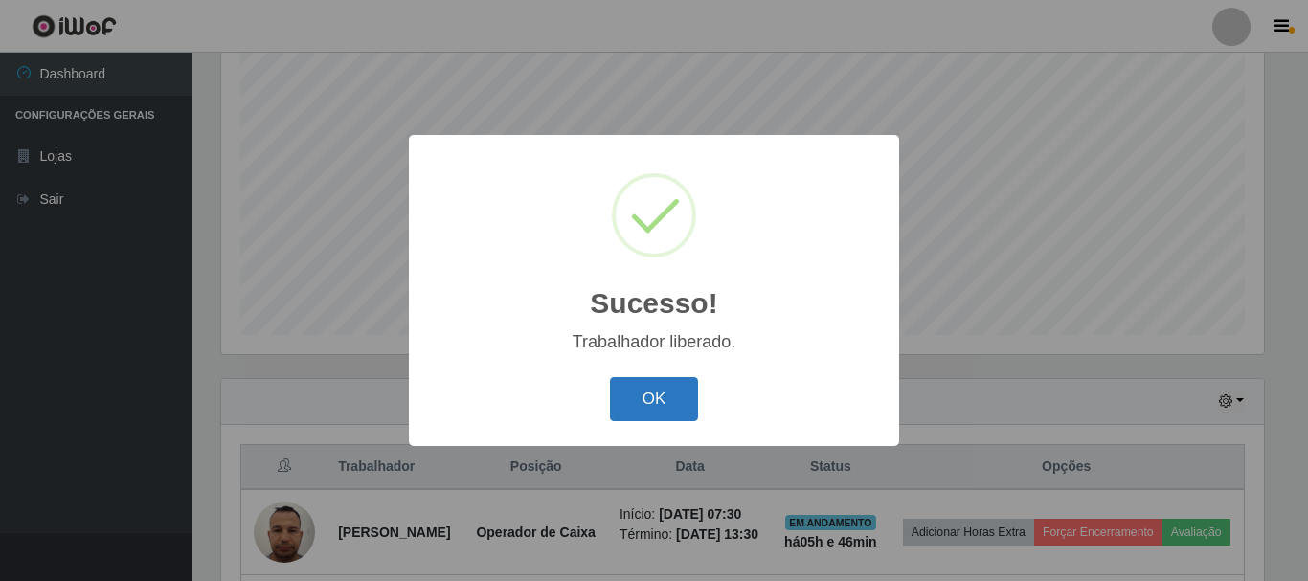
click at [631, 397] on button "OK" at bounding box center [654, 399] width 89 height 45
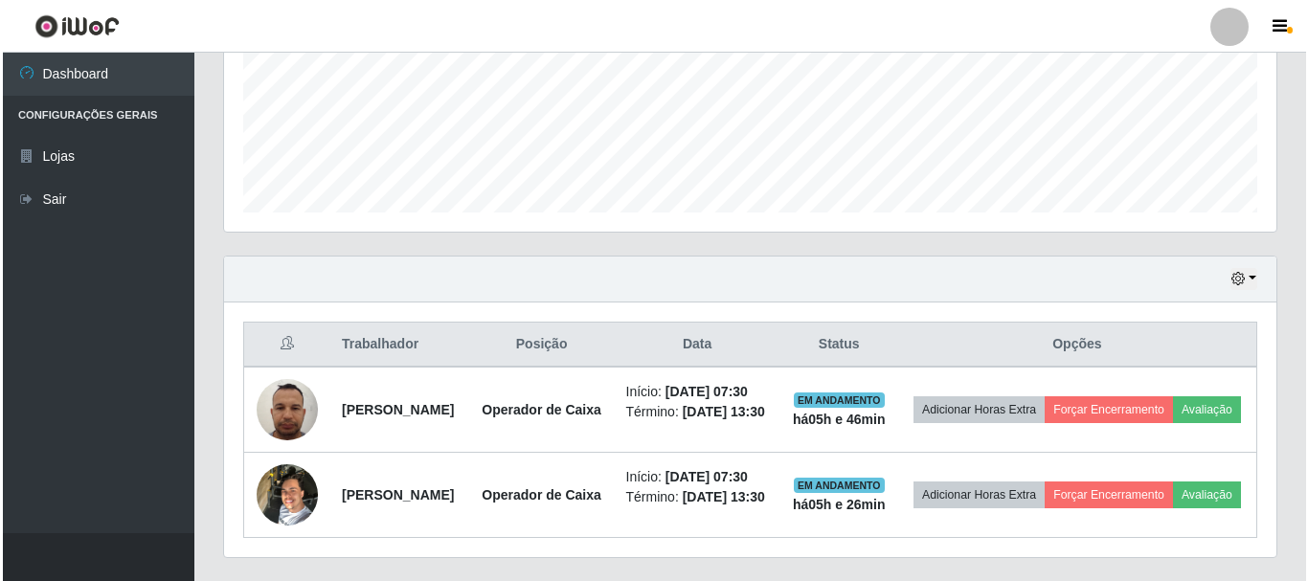
scroll to position [589, 0]
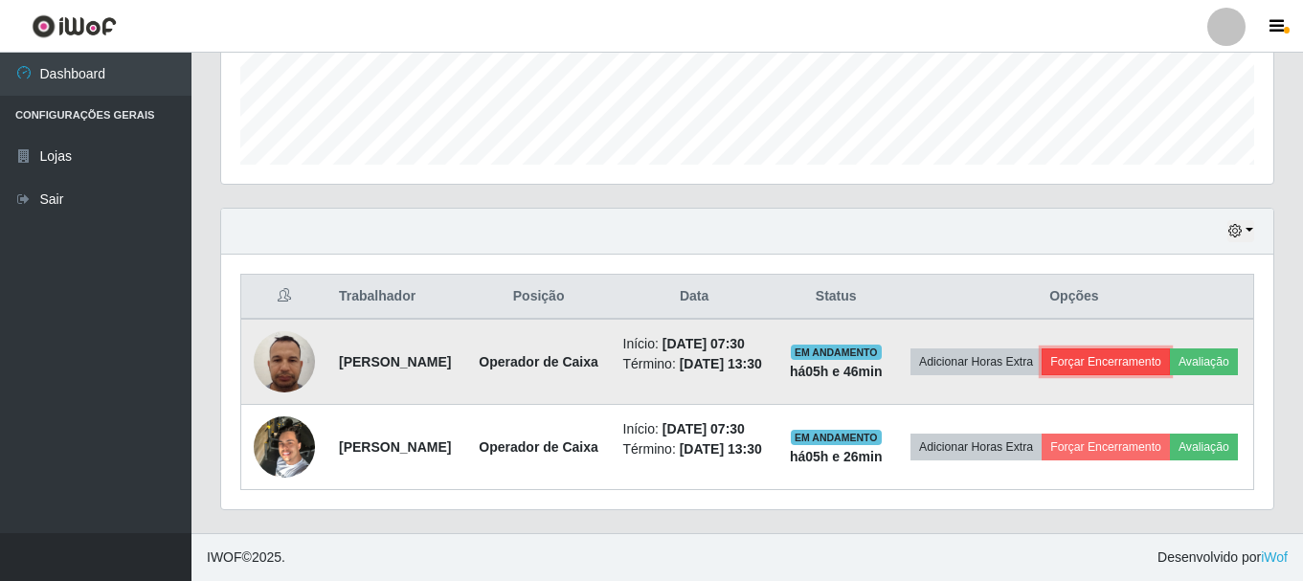
click at [1170, 349] on button "Forçar Encerramento" at bounding box center [1106, 362] width 128 height 27
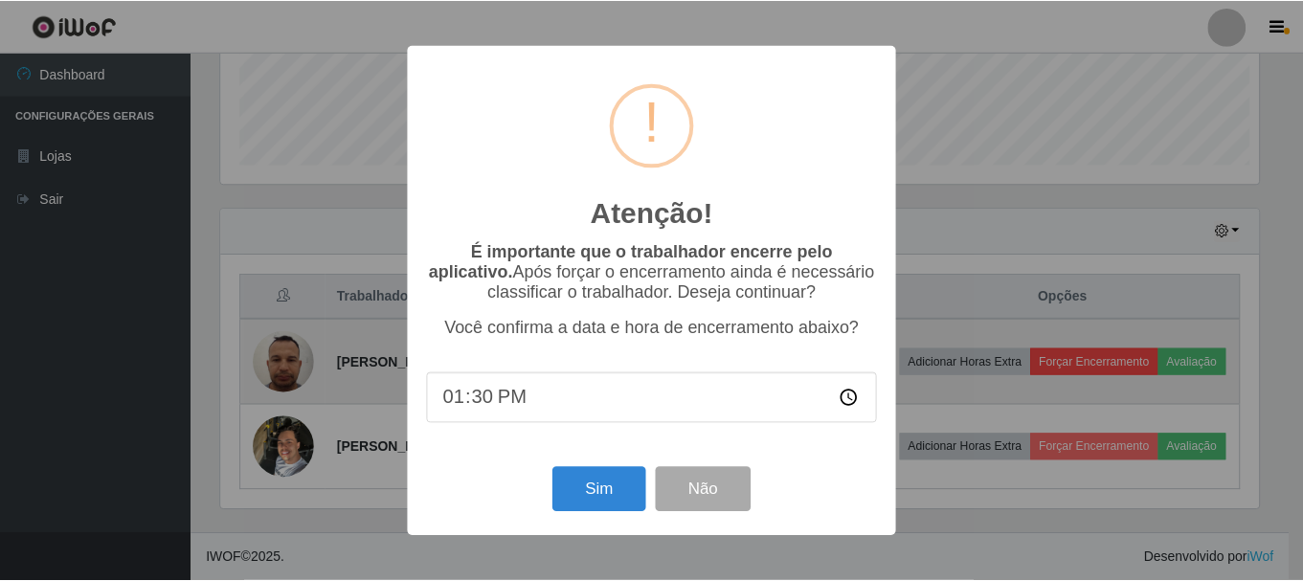
scroll to position [397, 1043]
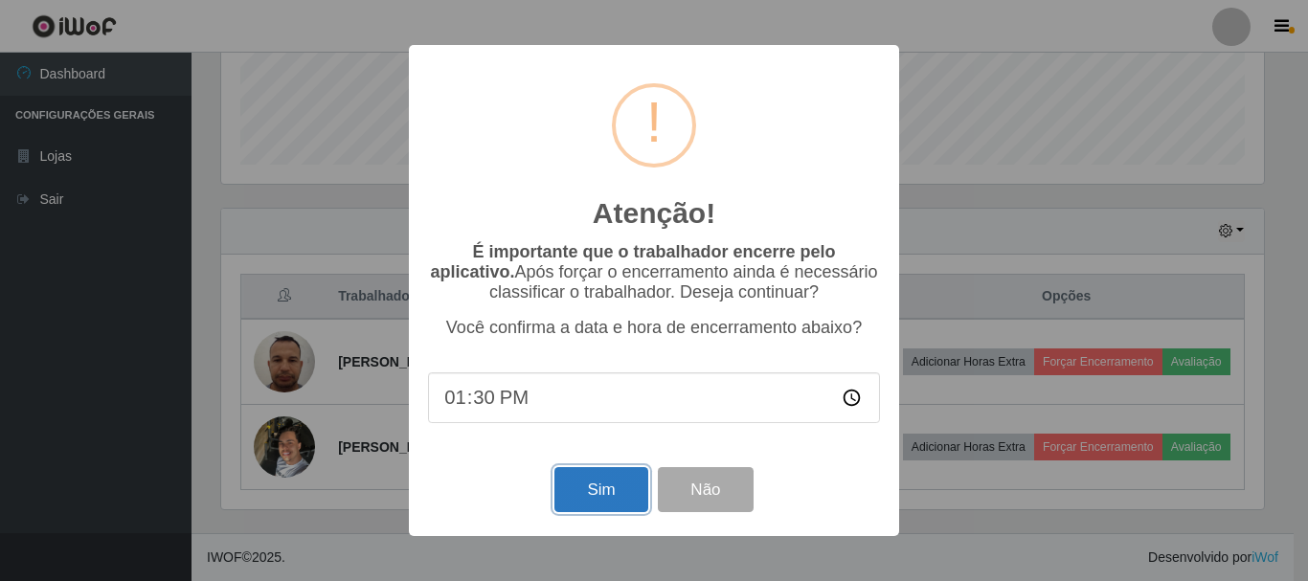
click at [594, 485] on button "Sim" at bounding box center [601, 489] width 93 height 45
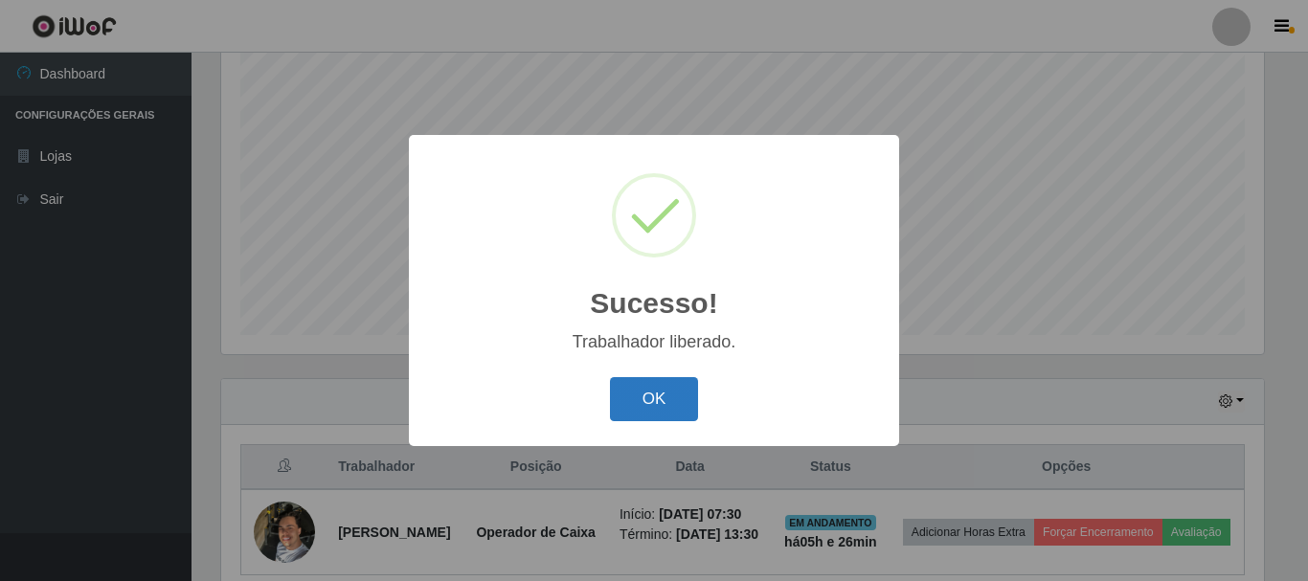
click at [663, 390] on button "OK" at bounding box center [654, 399] width 89 height 45
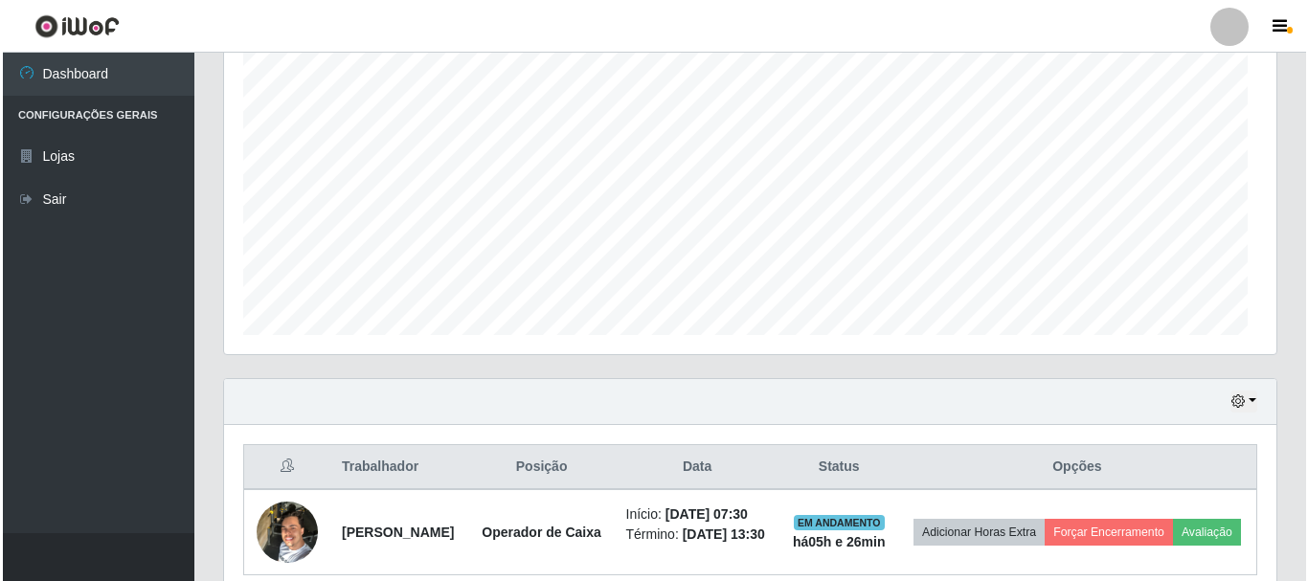
scroll to position [397, 1053]
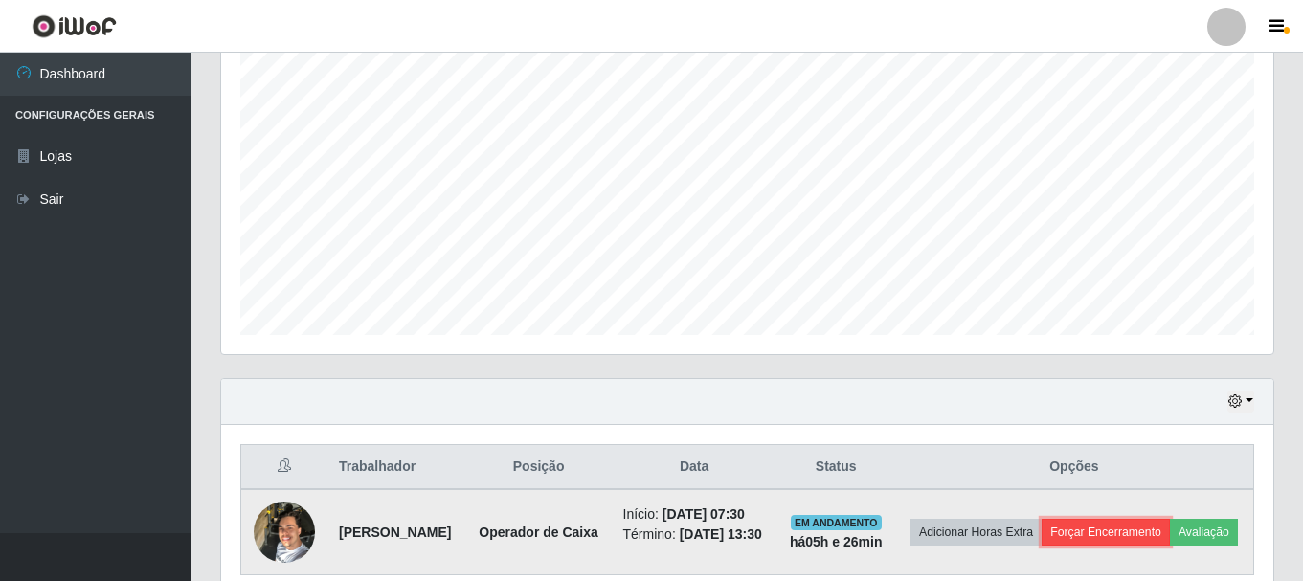
click at [1142, 531] on button "Forçar Encerramento" at bounding box center [1106, 532] width 128 height 27
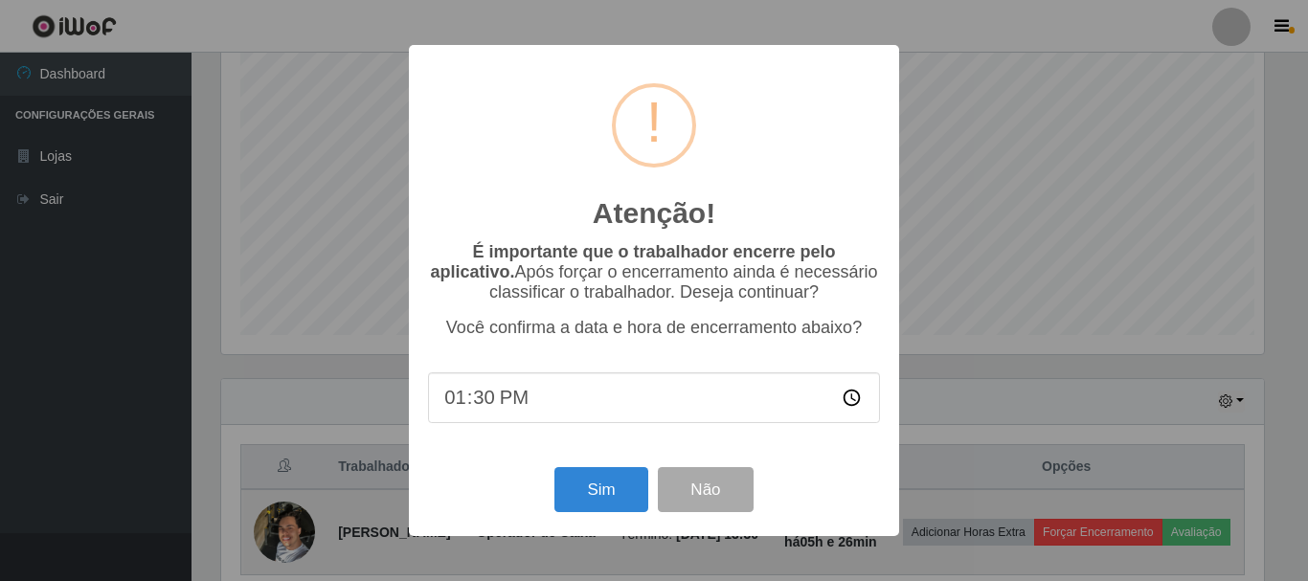
scroll to position [397, 1043]
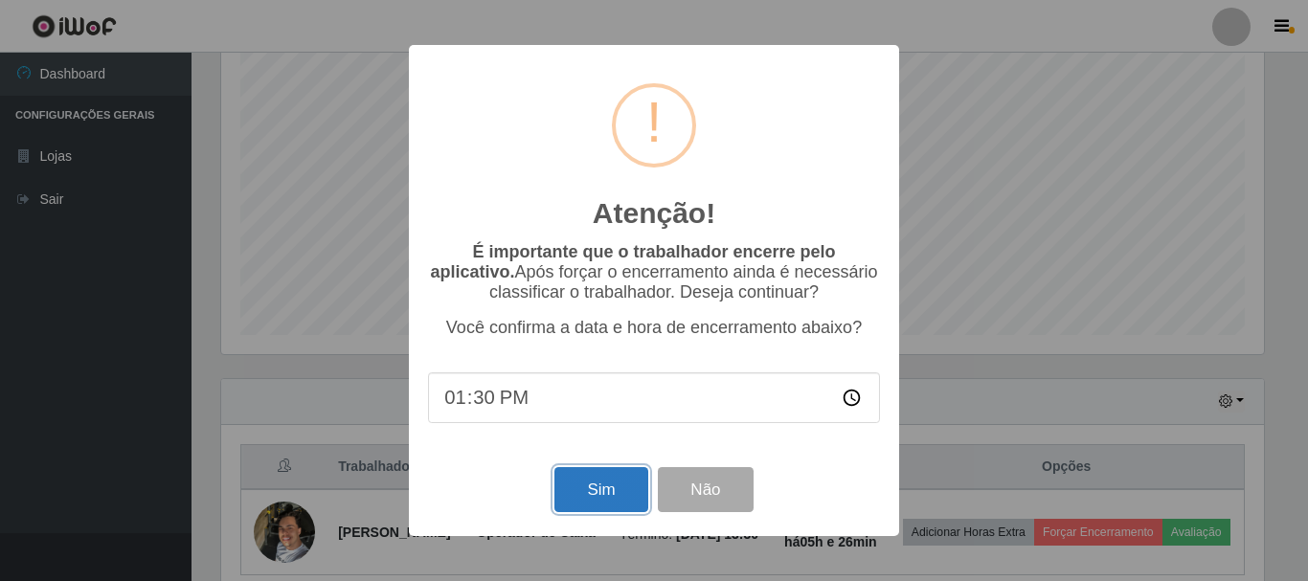
click at [622, 504] on button "Sim" at bounding box center [601, 489] width 93 height 45
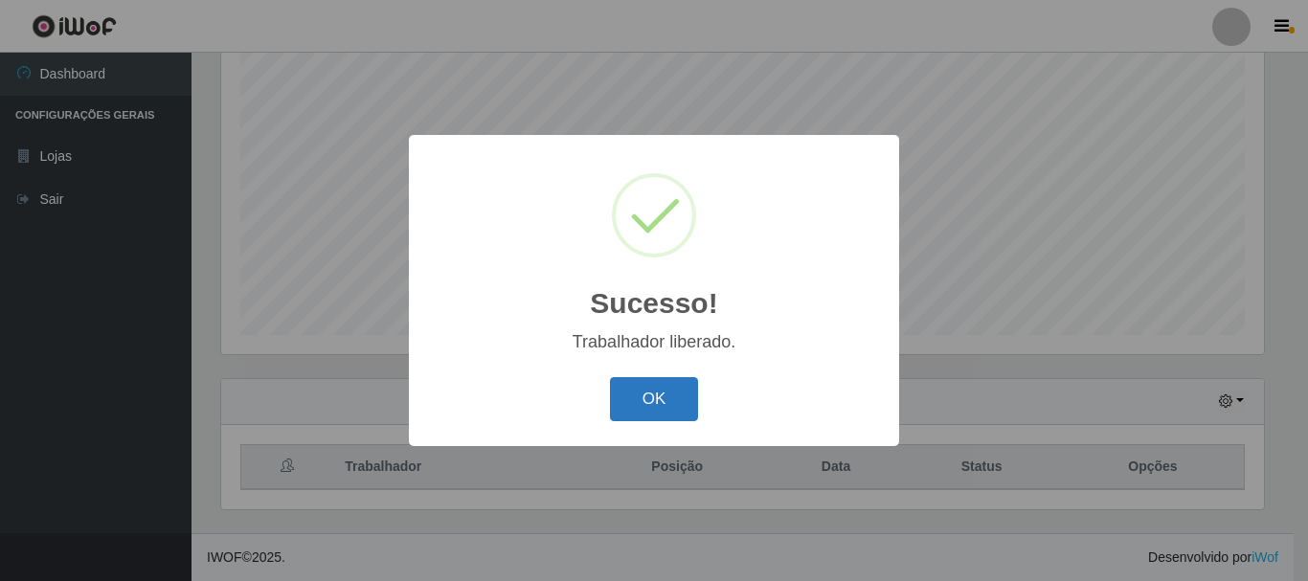
click at [669, 396] on button "OK" at bounding box center [654, 399] width 89 height 45
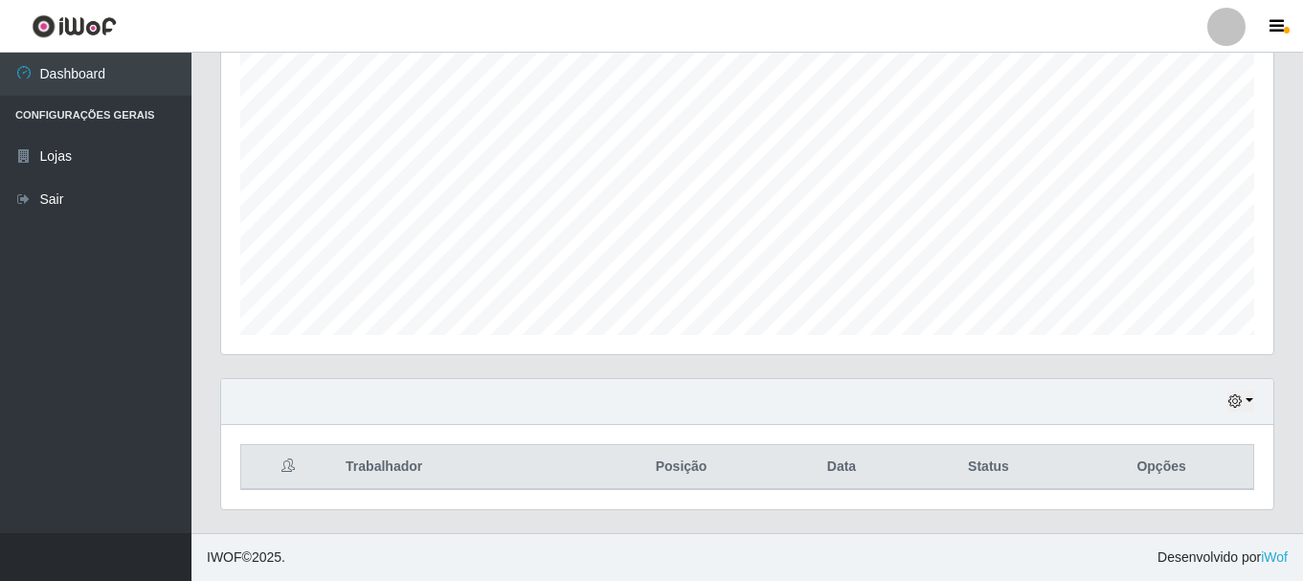
scroll to position [397, 1053]
